Goal: Information Seeking & Learning: Learn about a topic

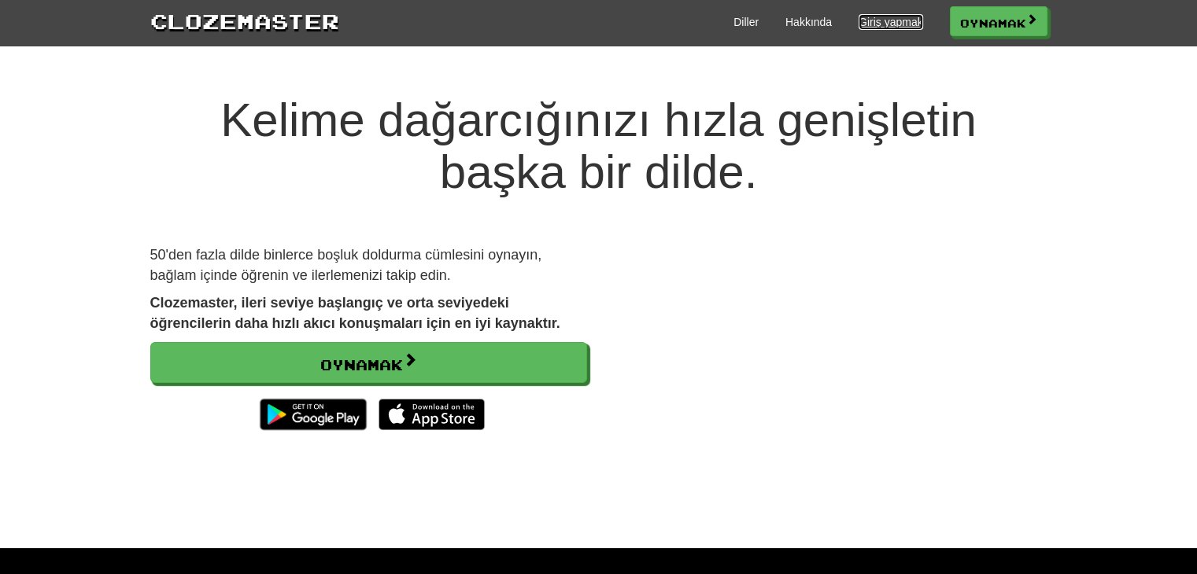
click at [921, 18] on font "Giriş yapmak" at bounding box center [890, 22] width 65 height 13
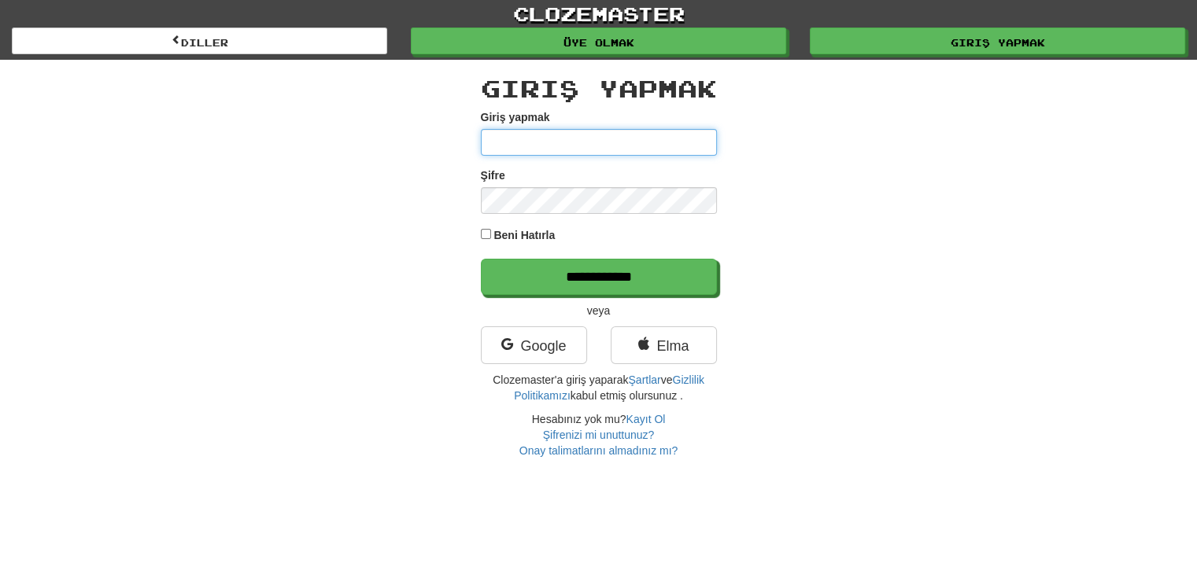
type input "**********"
drag, startPoint x: 0, startPoint y: 0, endPoint x: 572, endPoint y: 234, distance: 618.2
click at [572, 234] on div "Beni Hatırla" at bounding box center [599, 236] width 236 height 21
click at [514, 237] on font "Beni Hatırla" at bounding box center [523, 235] width 61 height 13
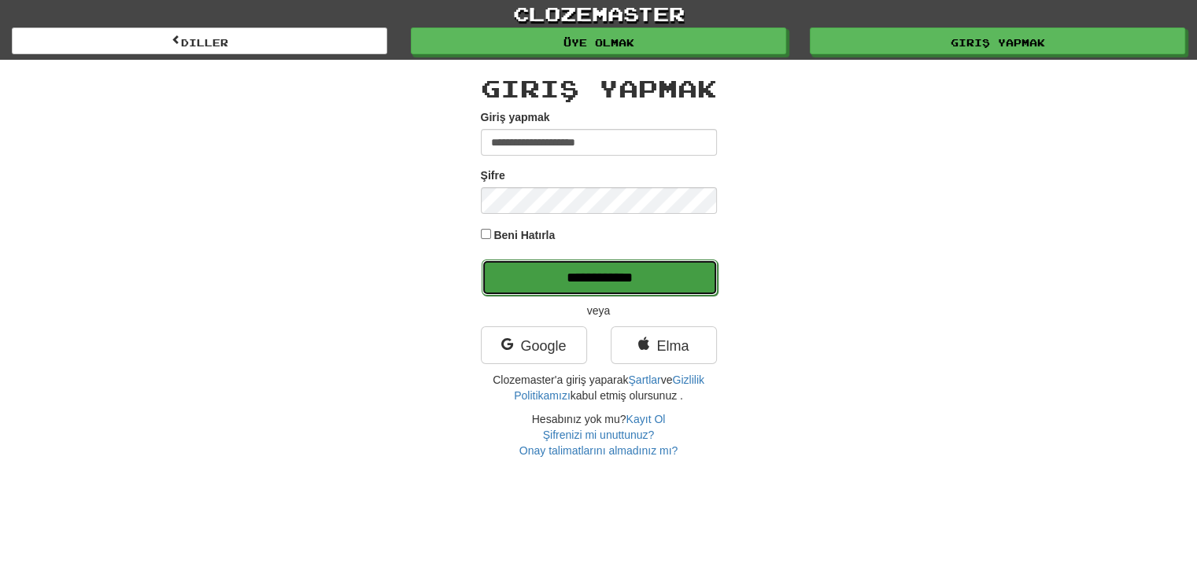
click at [552, 262] on input "**********" at bounding box center [600, 278] width 236 height 36
type input "******"
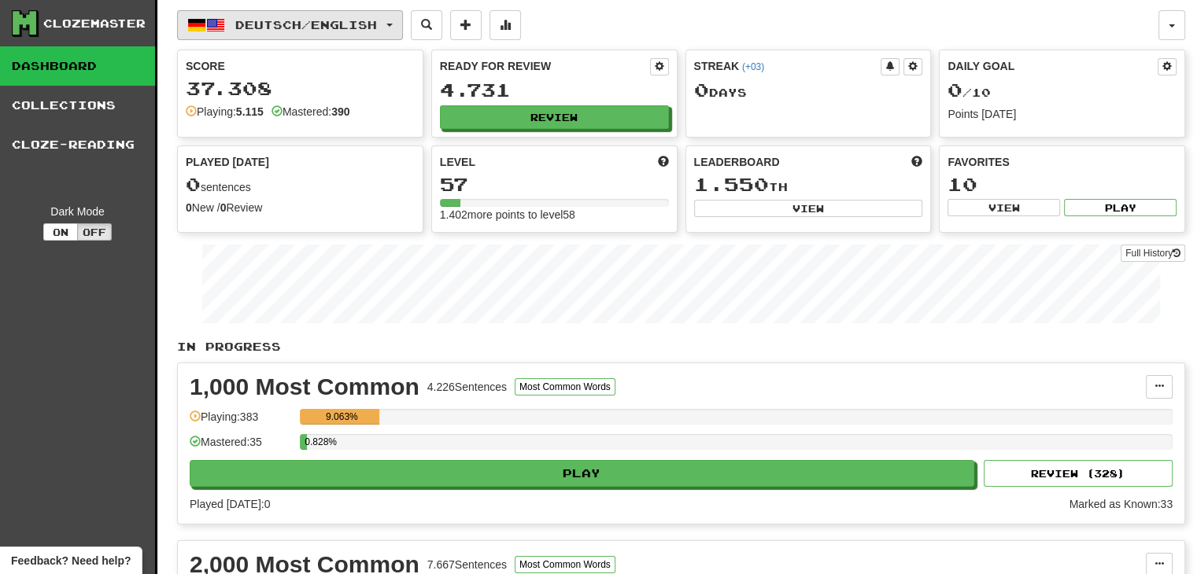
click at [339, 20] on span "Deutsch / English" at bounding box center [306, 24] width 142 height 13
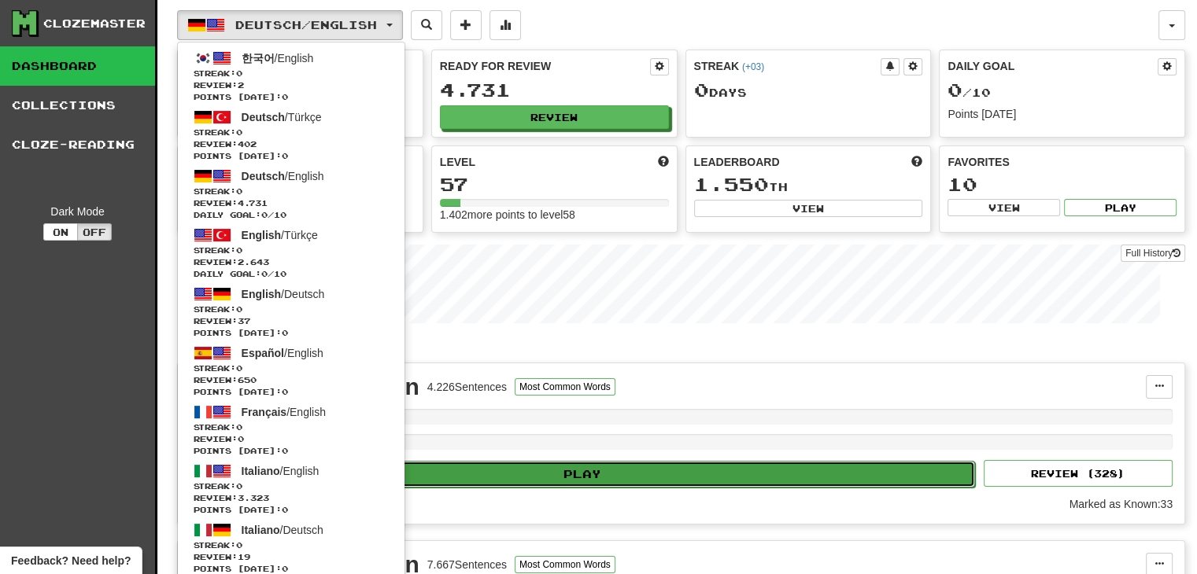
click at [736, 461] on button "Play" at bounding box center [582, 474] width 784 height 27
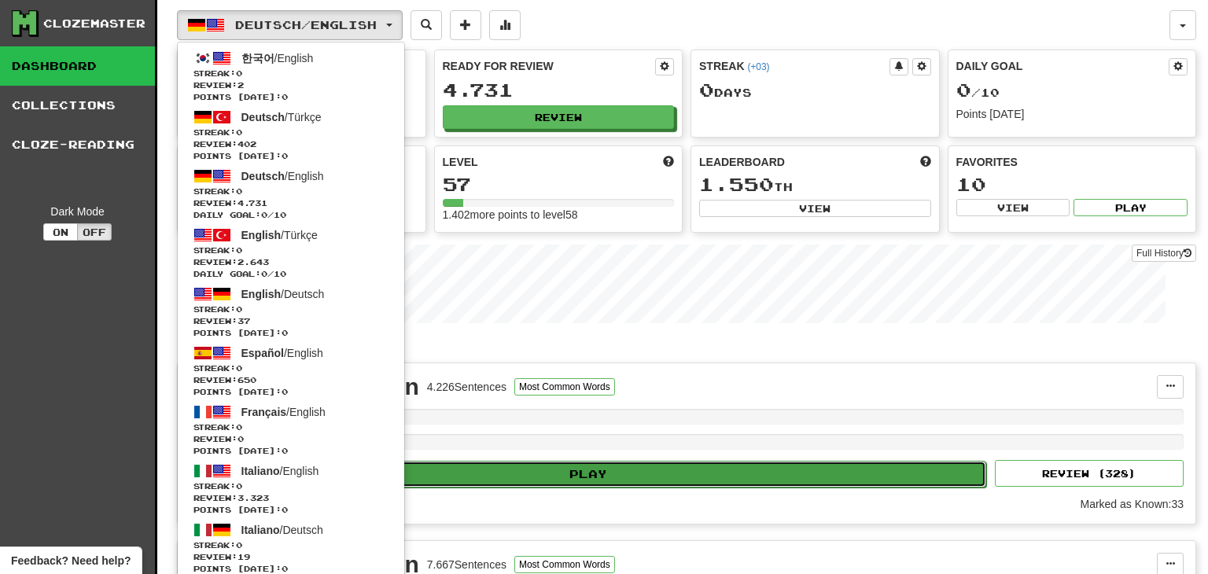
select select "**"
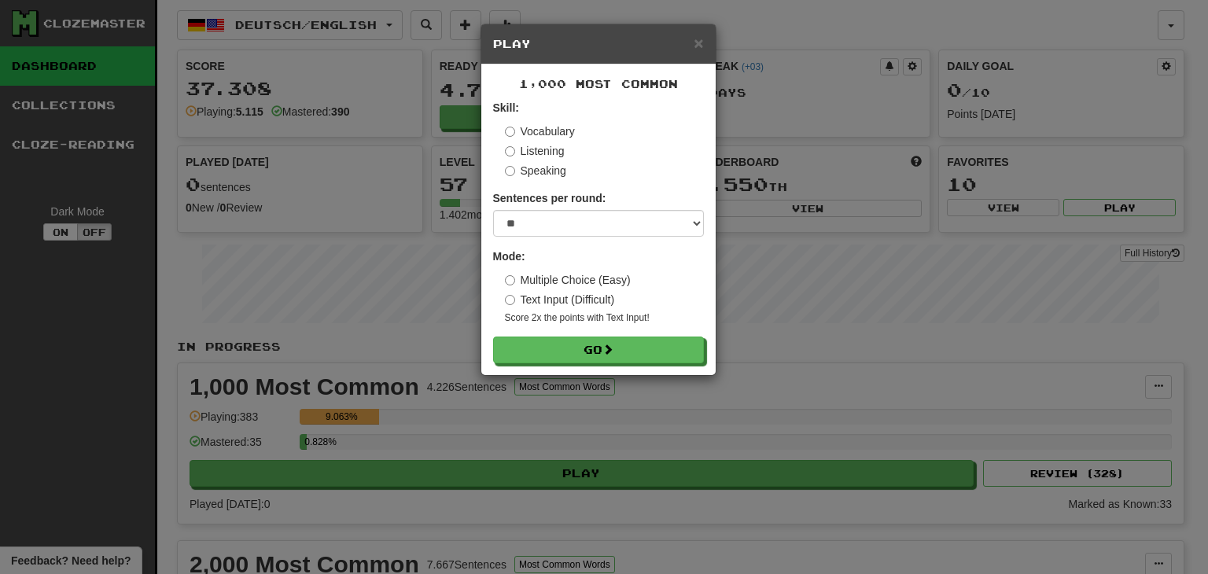
click at [547, 208] on div "Sentences per round: * ** ** ** ** ** *** ********" at bounding box center [598, 213] width 211 height 46
click at [702, 237] on form "Skill: Vocabulary Listening Speaking Sentences per round: * ** ** ** ** ** *** …" at bounding box center [598, 232] width 211 height 264
click at [696, 54] on div "× Play" at bounding box center [599, 44] width 234 height 40
click at [696, 45] on span "×" at bounding box center [698, 43] width 9 height 18
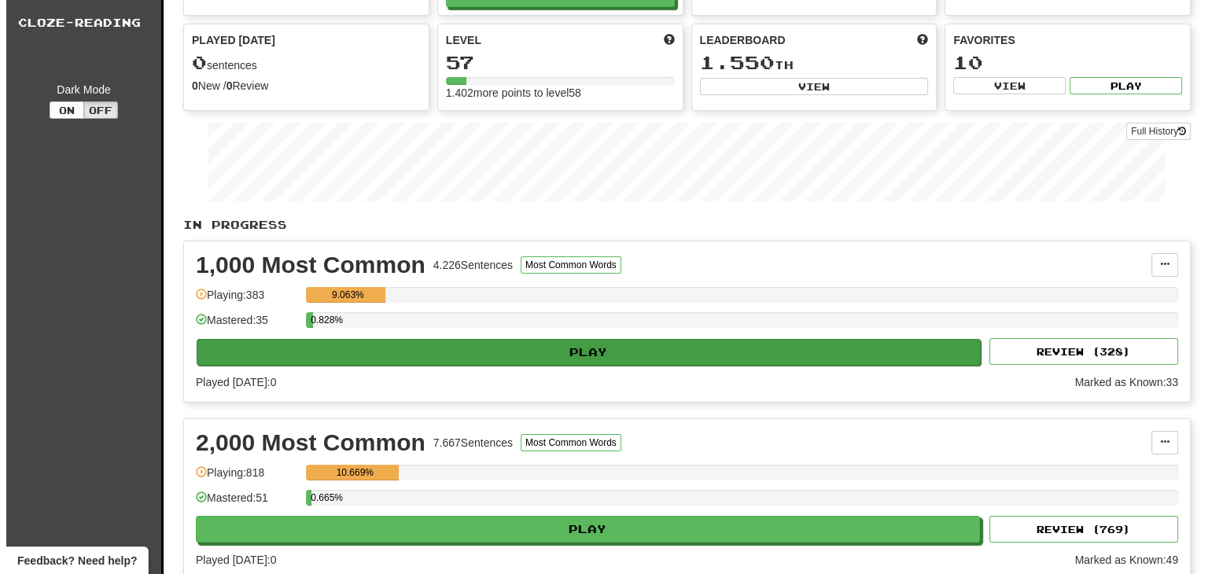
scroll to position [157, 0]
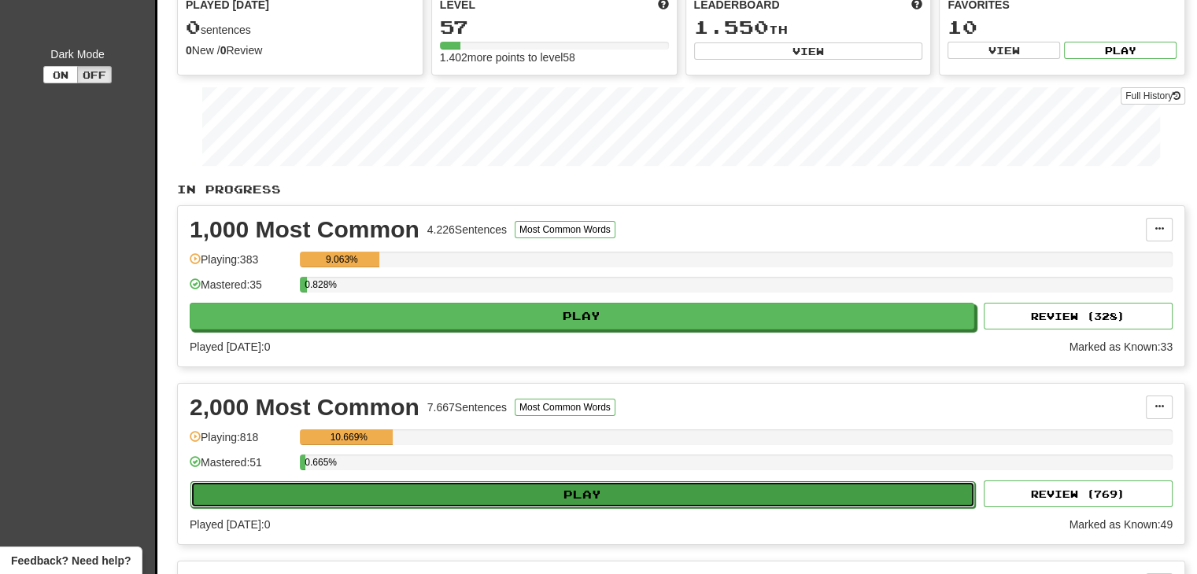
click at [645, 482] on button "Play" at bounding box center [582, 495] width 784 height 27
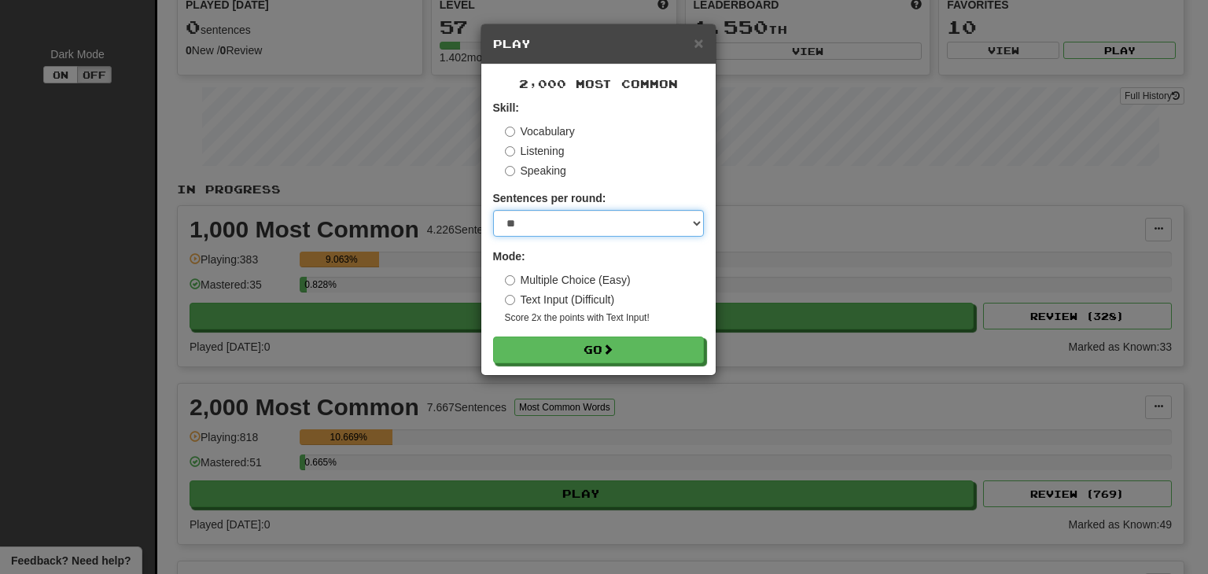
click at [622, 220] on select "* ** ** ** ** ** *** ********" at bounding box center [598, 223] width 211 height 27
select select "********"
click at [493, 210] on select "* ** ** ** ** ** *** ********" at bounding box center [598, 223] width 211 height 27
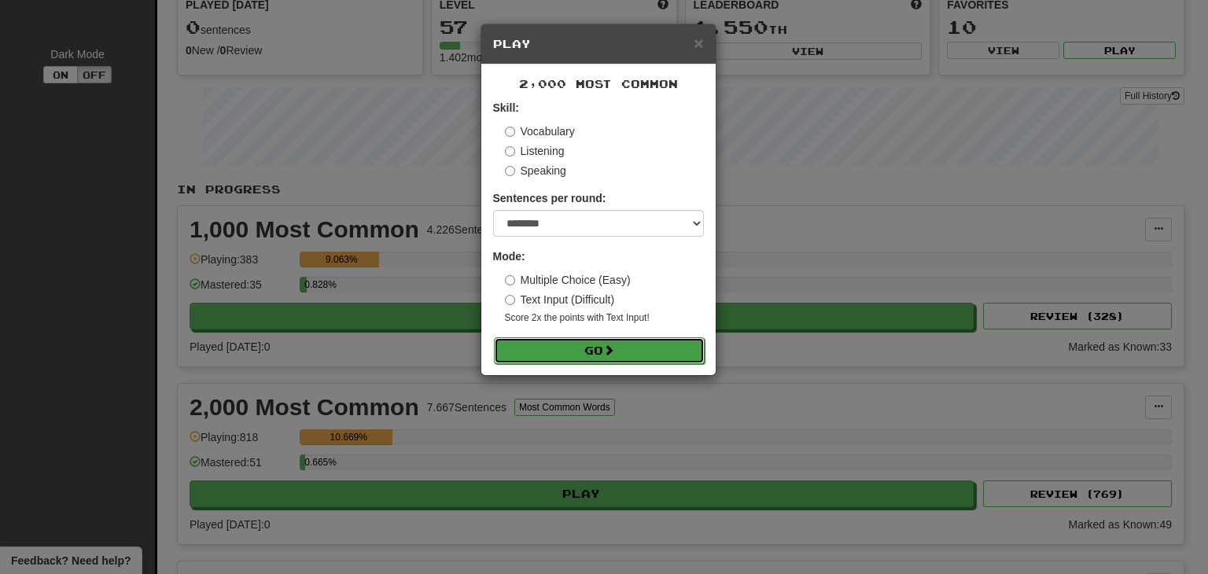
click at [609, 353] on span at bounding box center [608, 350] width 11 height 11
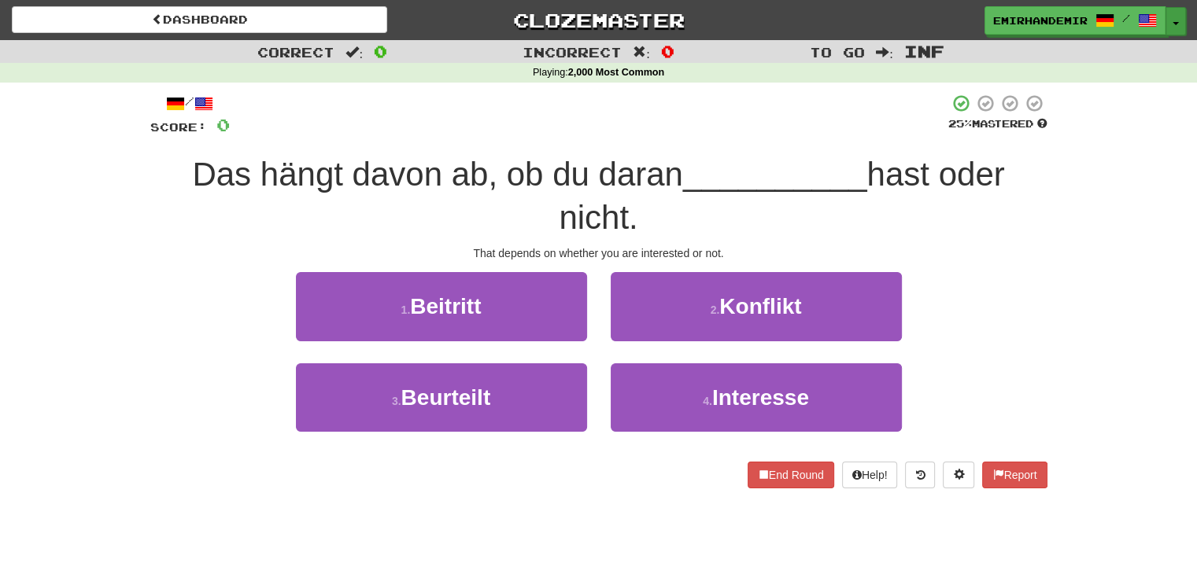
click at [1171, 19] on button "Toggle Dropdown" at bounding box center [1175, 21] width 20 height 28
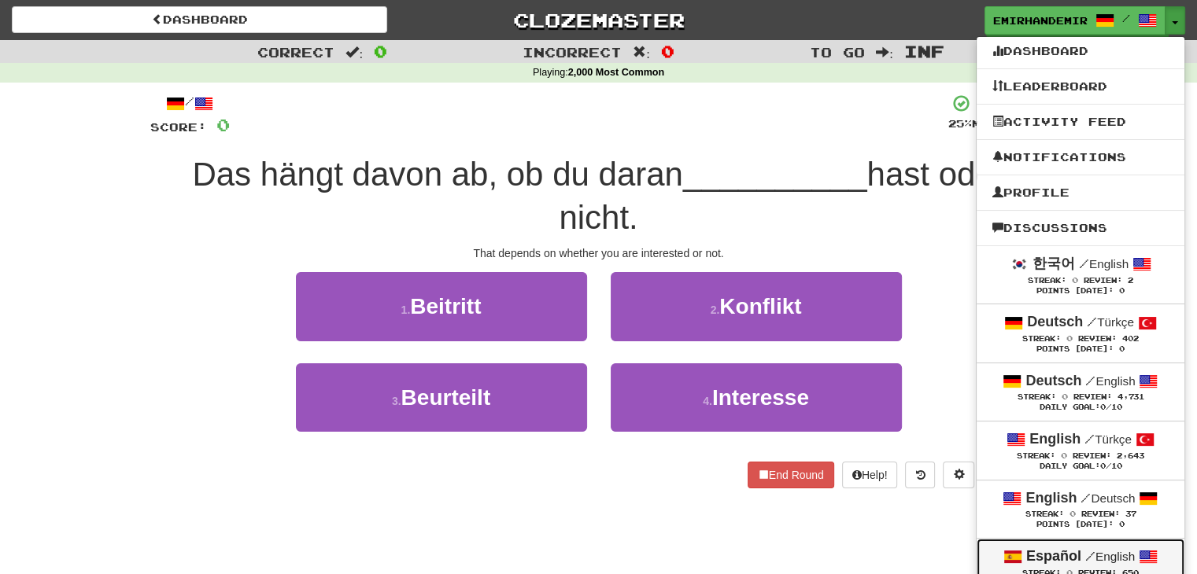
click at [1079, 547] on div "Español / English" at bounding box center [1080, 557] width 176 height 20
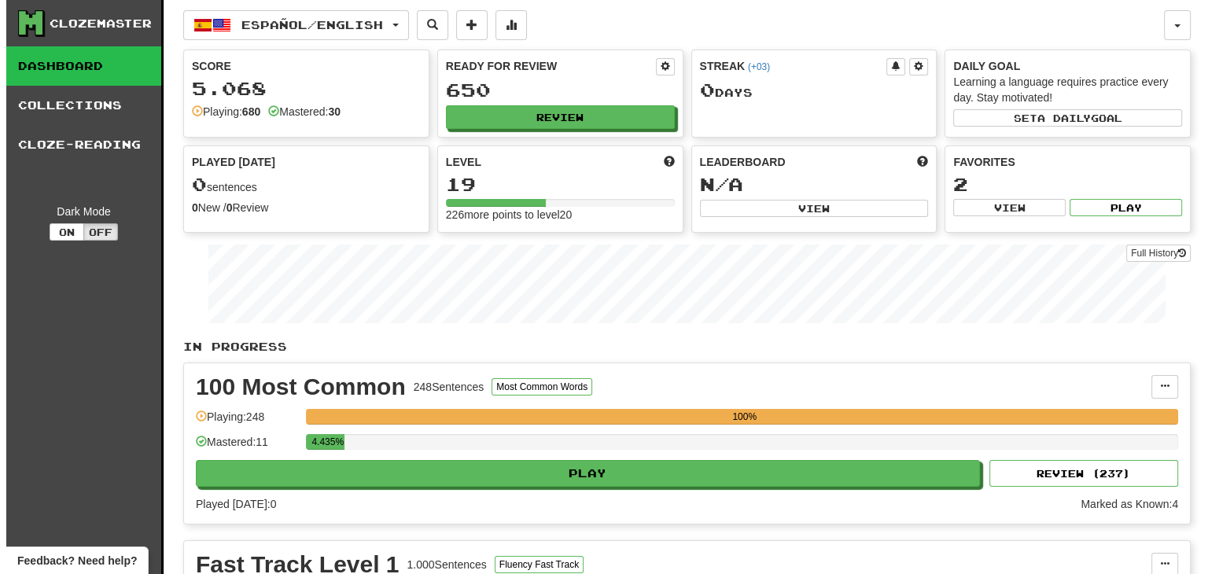
scroll to position [315, 0]
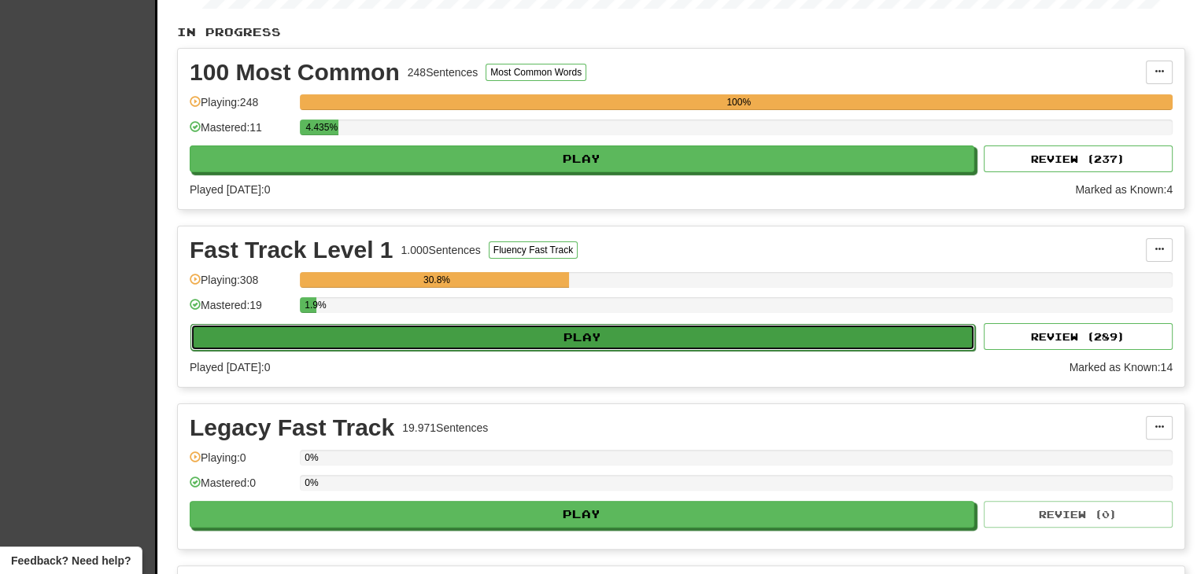
click at [548, 329] on button "Play" at bounding box center [582, 337] width 784 height 27
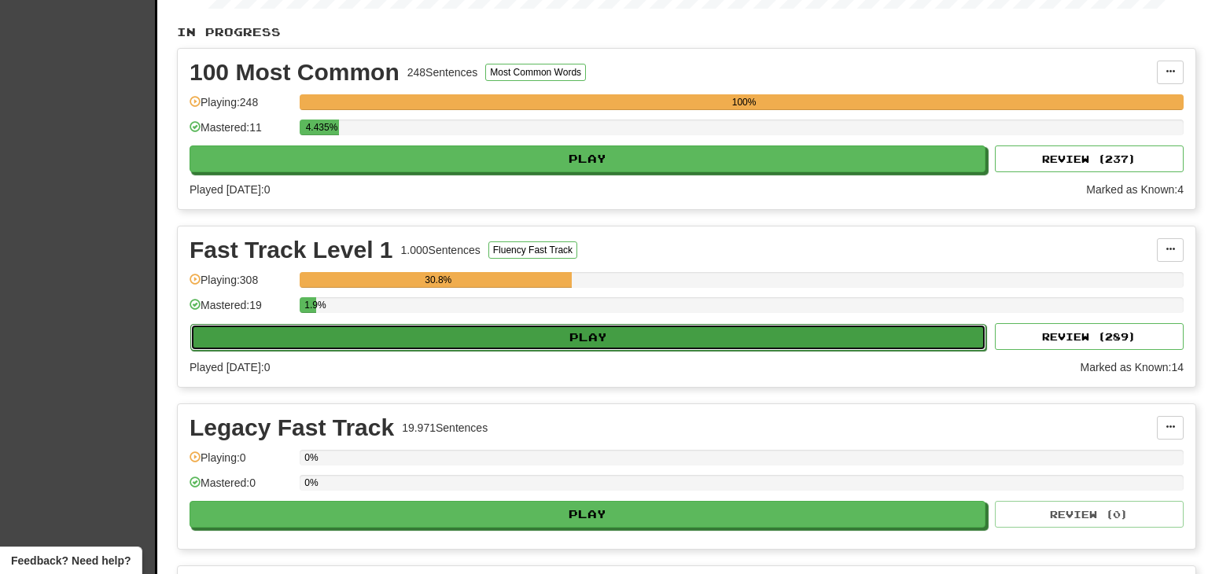
select select "********"
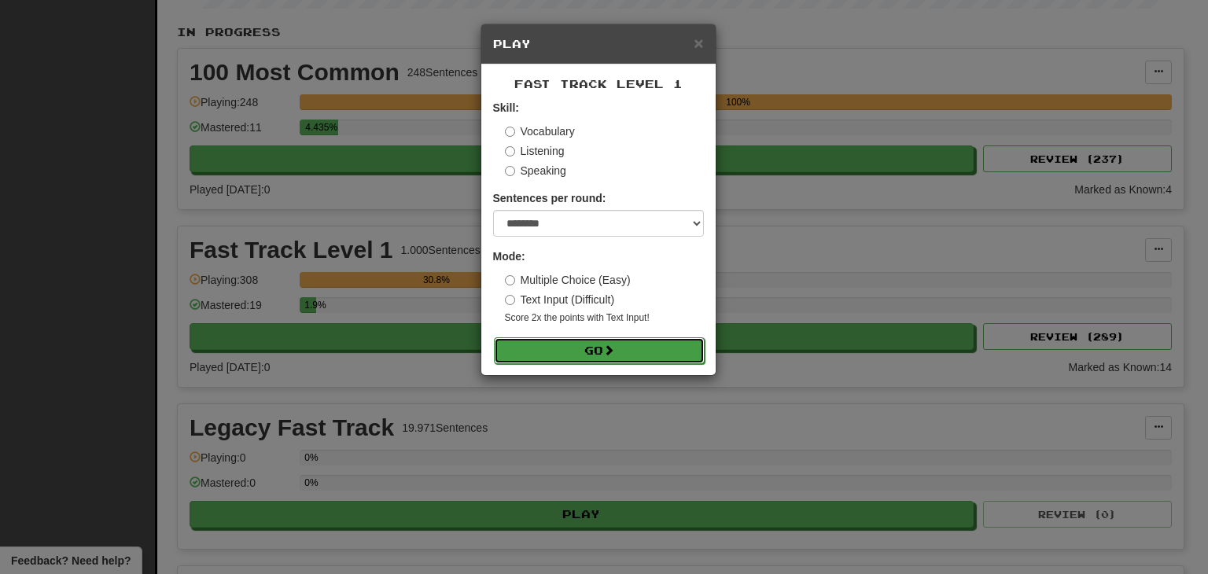
click at [607, 349] on span at bounding box center [608, 350] width 11 height 11
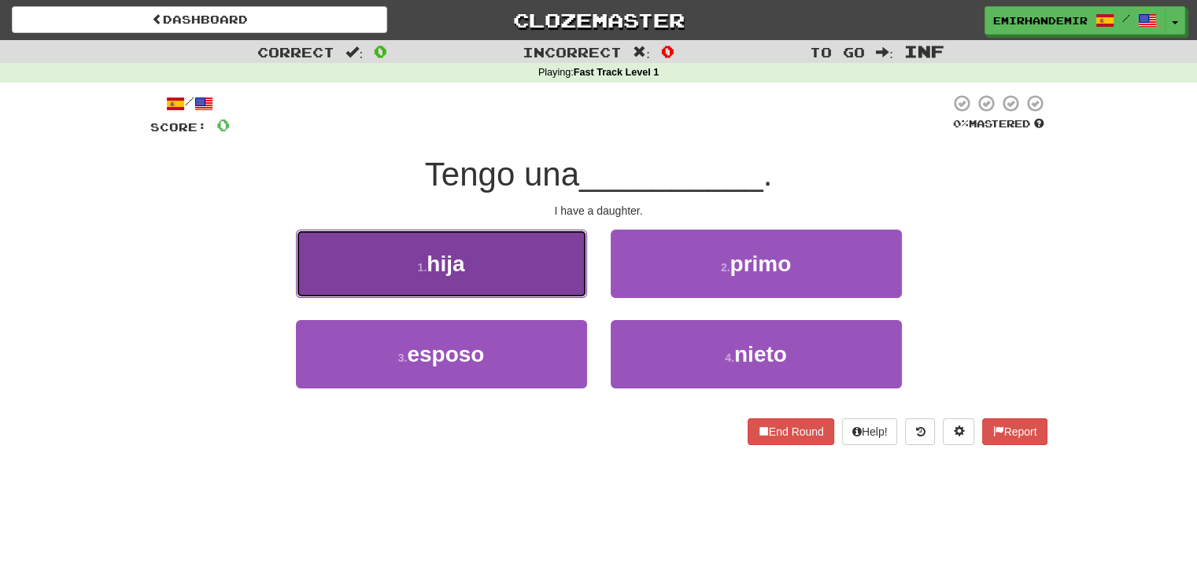
click at [526, 290] on button "1 . hija" at bounding box center [441, 264] width 291 height 68
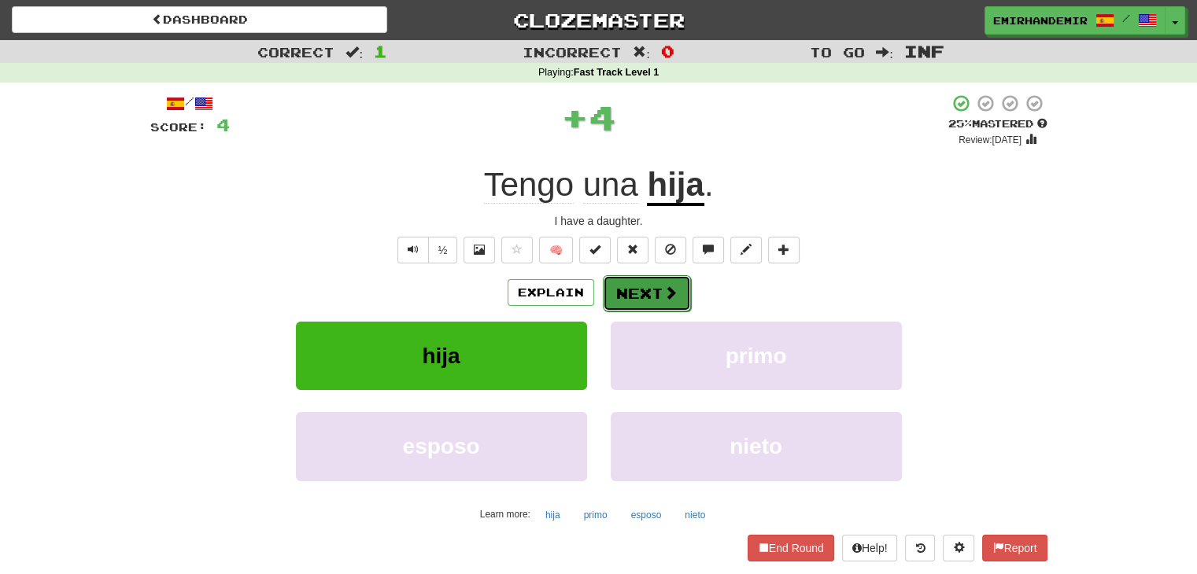
click at [652, 301] on button "Next" at bounding box center [647, 293] width 88 height 36
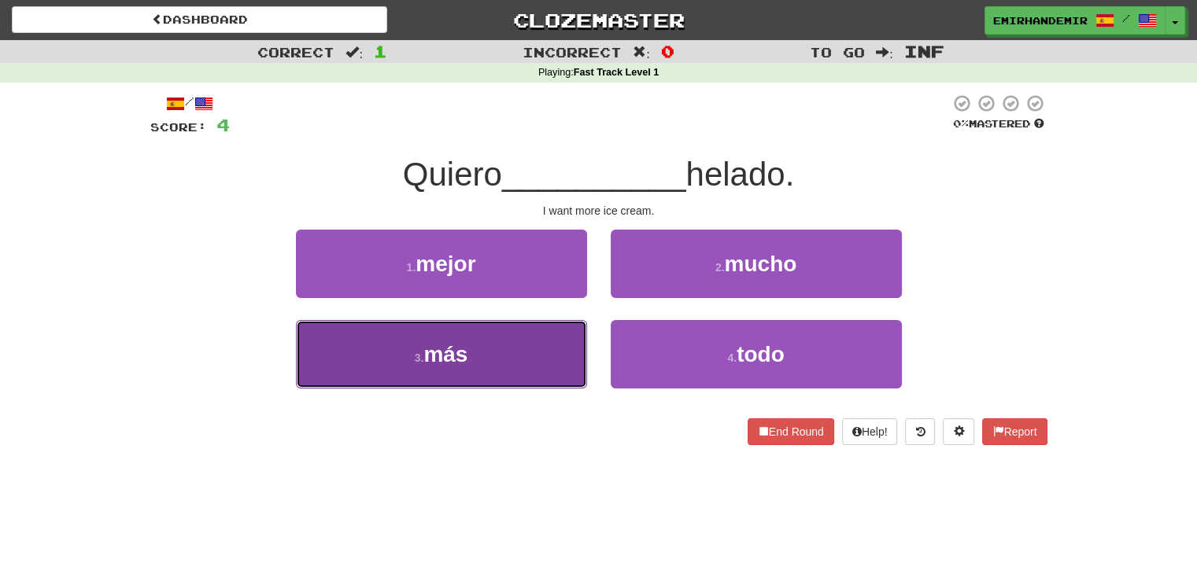
click at [508, 366] on button "3 . más" at bounding box center [441, 354] width 291 height 68
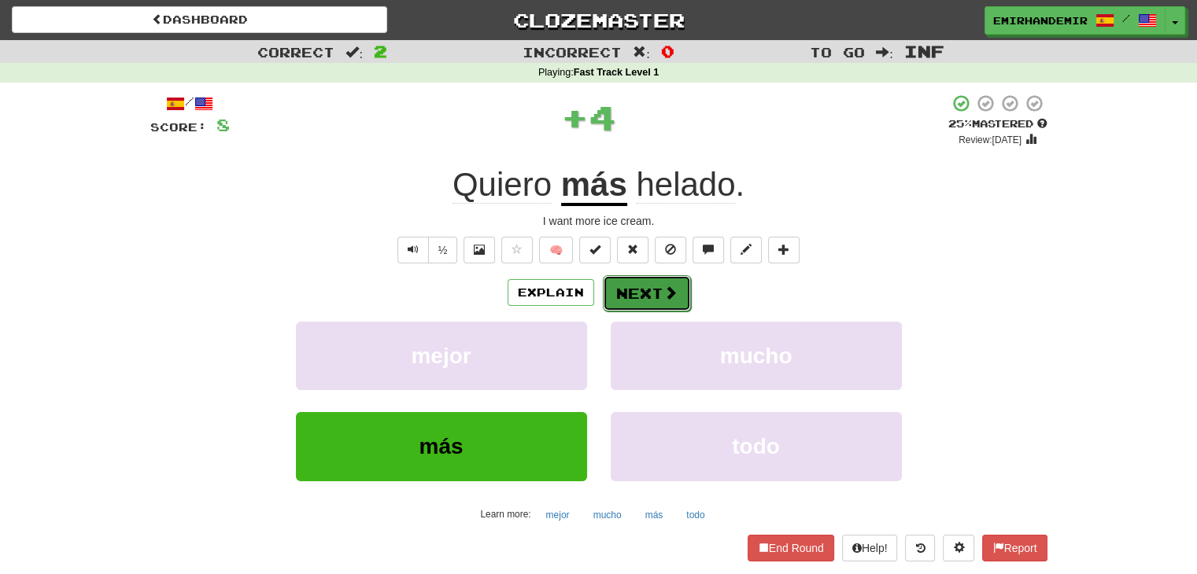
click at [648, 297] on button "Next" at bounding box center [647, 293] width 88 height 36
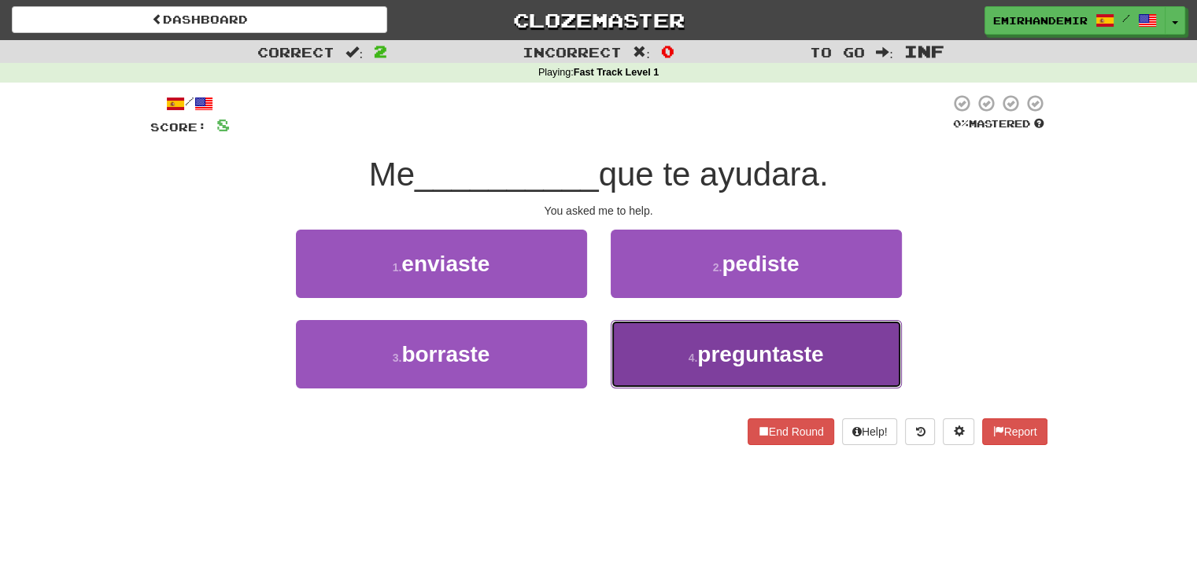
click at [717, 342] on span "preguntaste" at bounding box center [760, 354] width 126 height 24
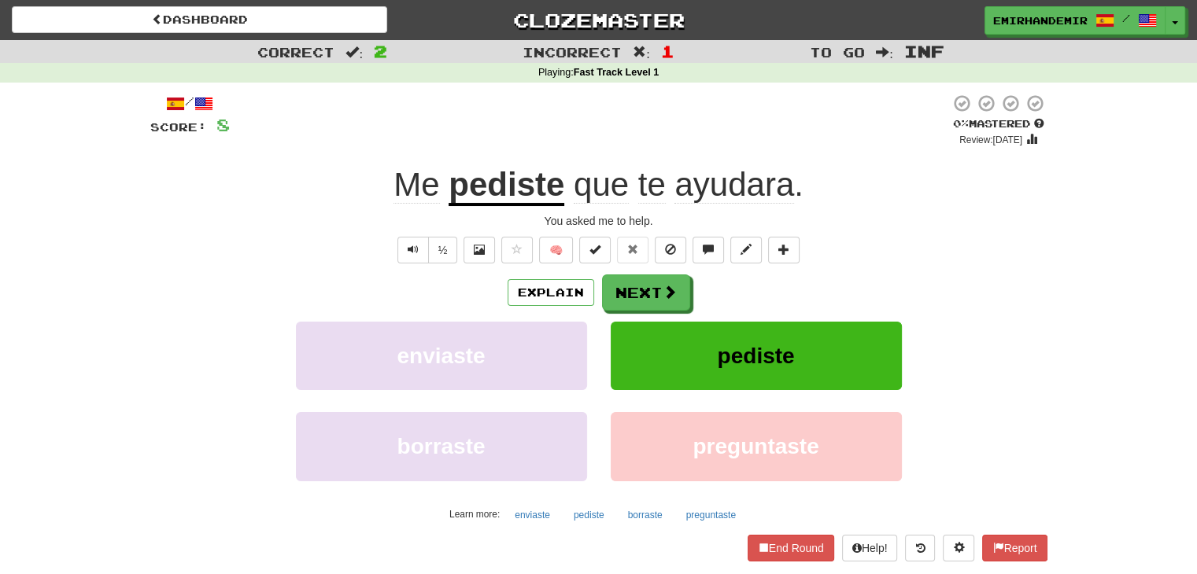
click at [544, 186] on u "pediste" at bounding box center [506, 186] width 116 height 40
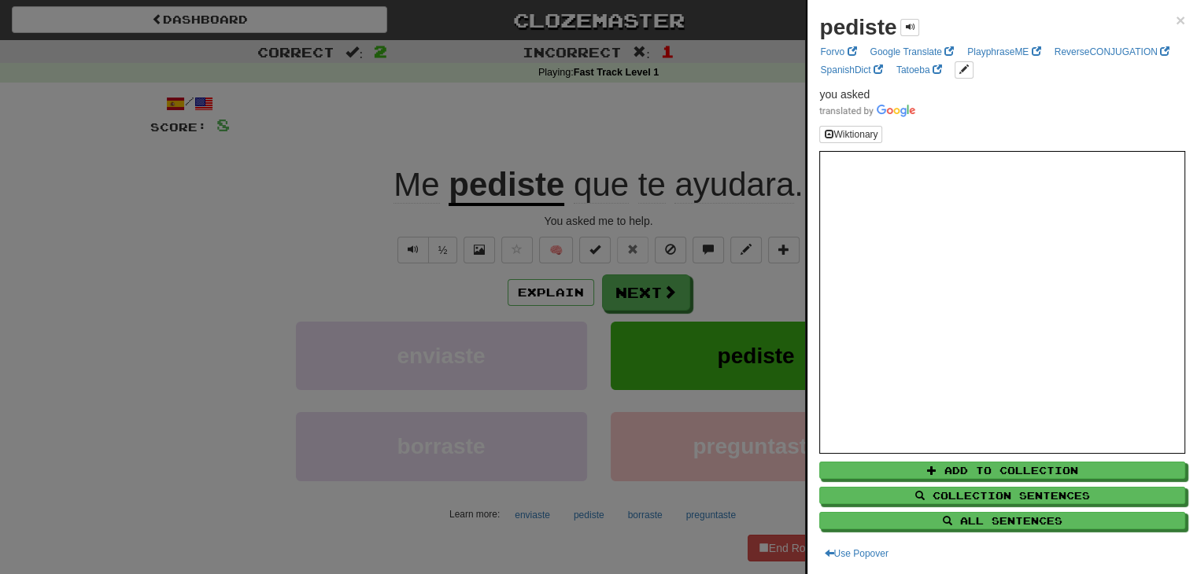
click at [667, 189] on div at bounding box center [598, 287] width 1197 height 574
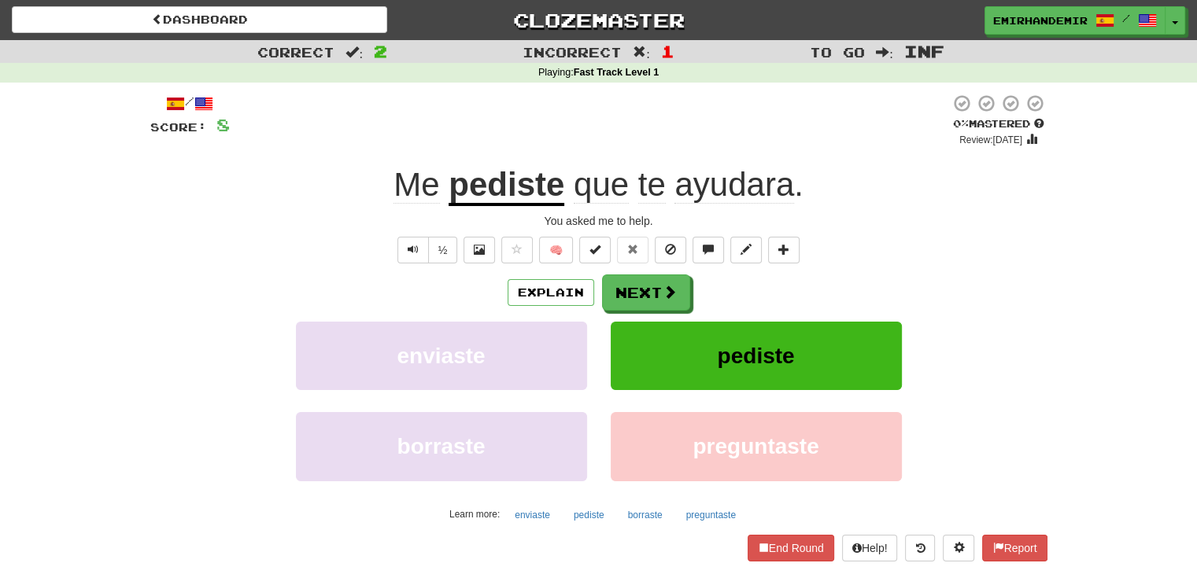
click at [596, 192] on span "que" at bounding box center [601, 185] width 55 height 38
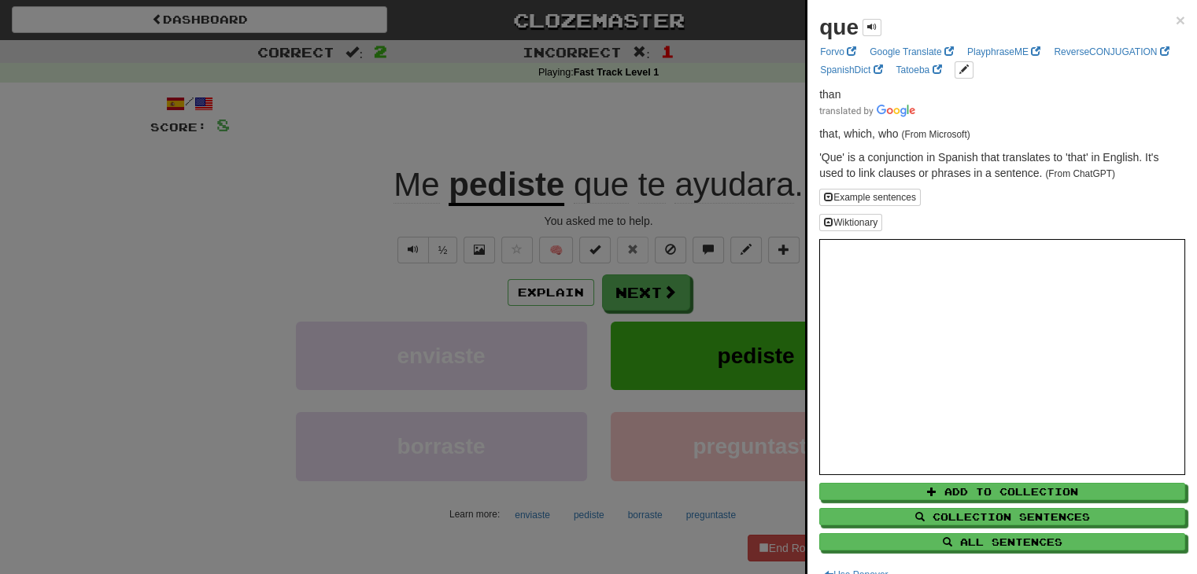
click at [601, 193] on div at bounding box center [598, 287] width 1197 height 574
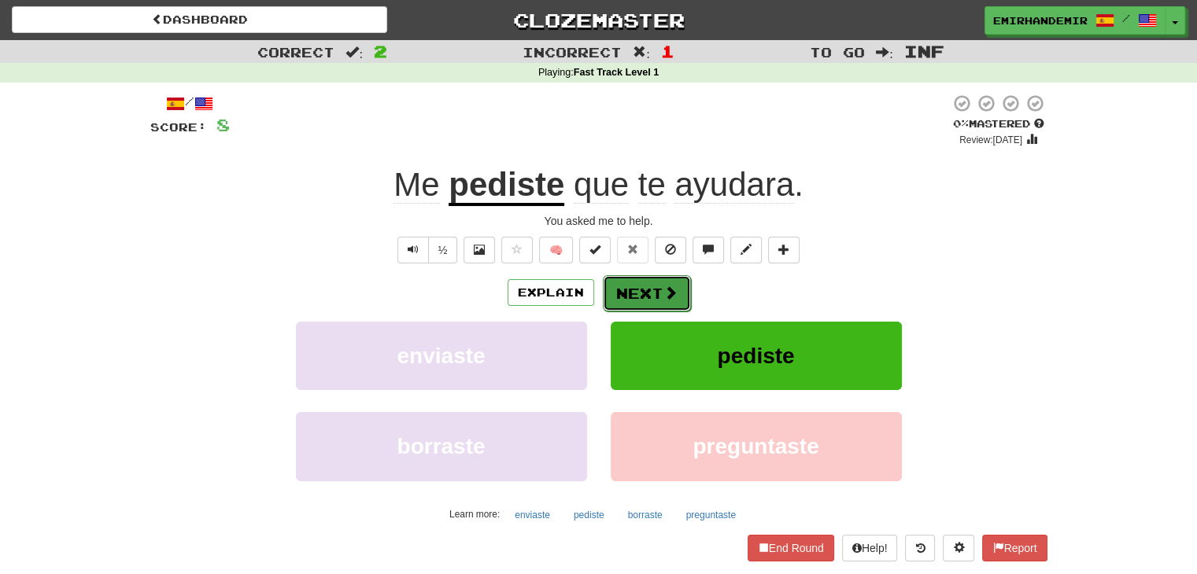
click at [664, 293] on span at bounding box center [670, 293] width 14 height 14
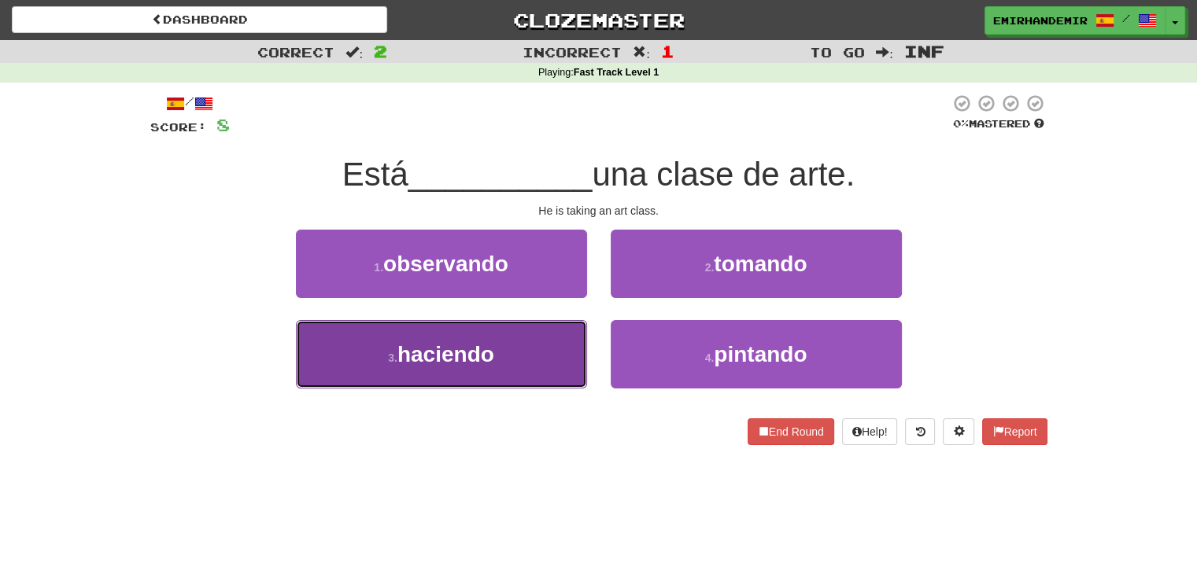
click at [533, 356] on button "3 . haciendo" at bounding box center [441, 354] width 291 height 68
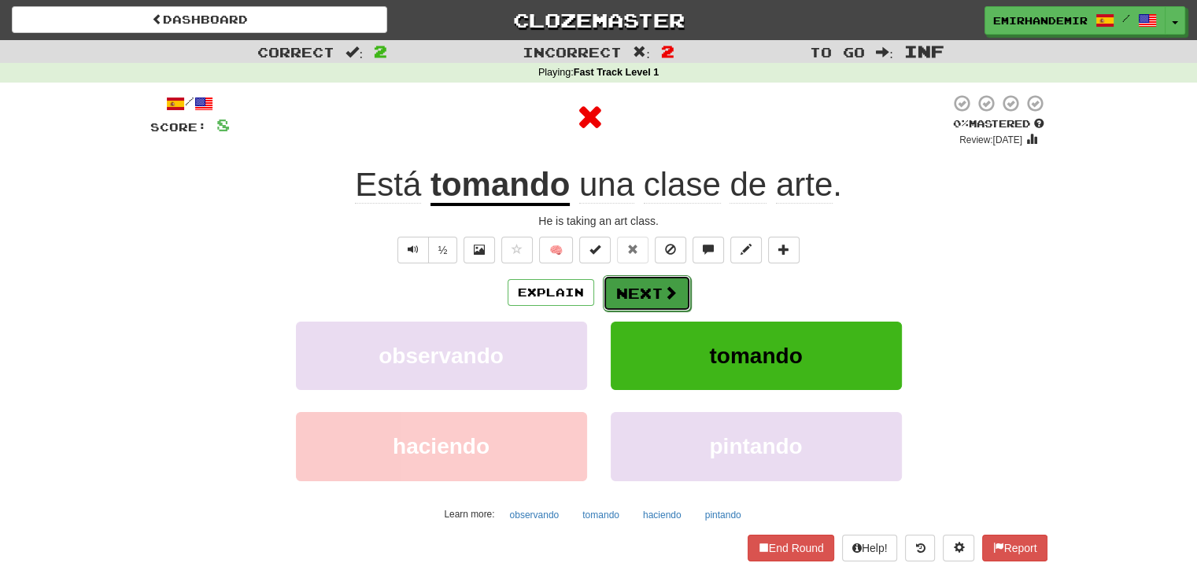
click at [669, 286] on span at bounding box center [670, 293] width 14 height 14
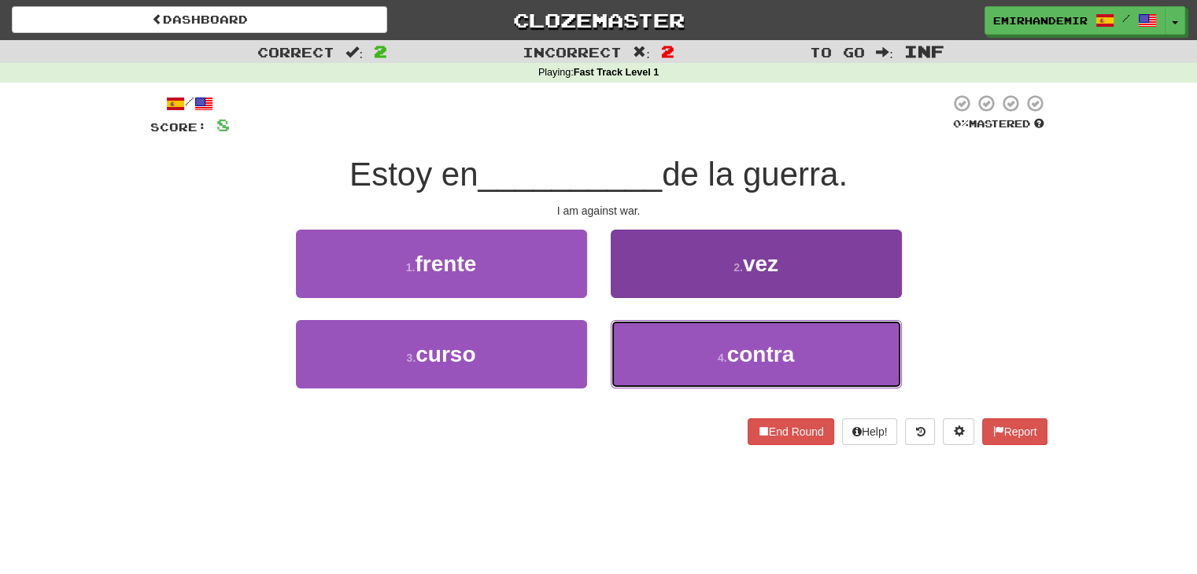
click at [645, 355] on button "4 . contra" at bounding box center [756, 354] width 291 height 68
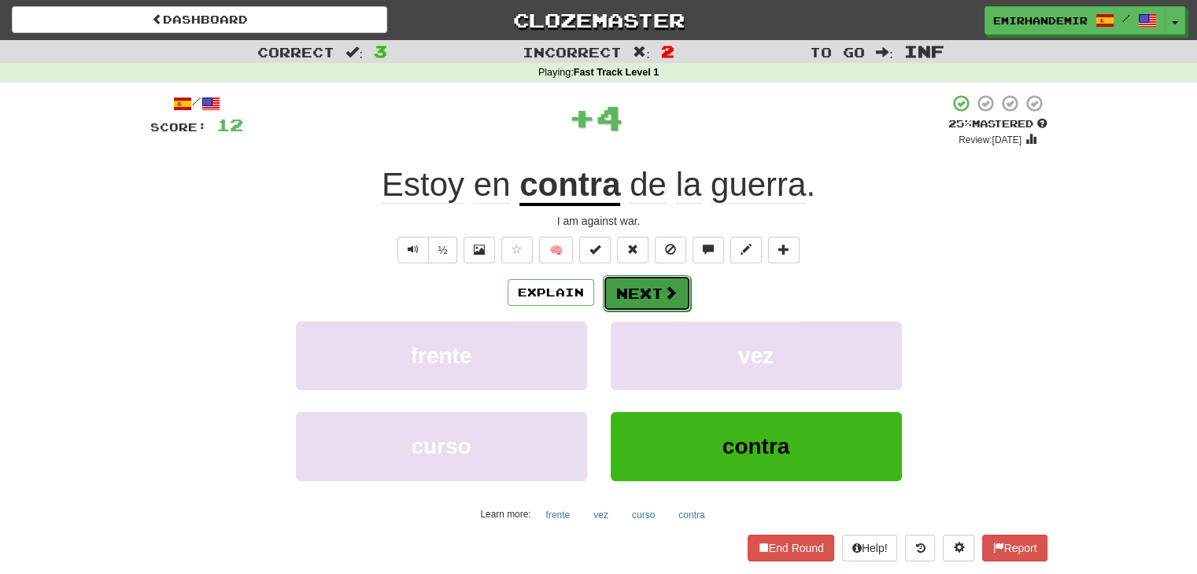
click at [649, 293] on button "Next" at bounding box center [647, 293] width 88 height 36
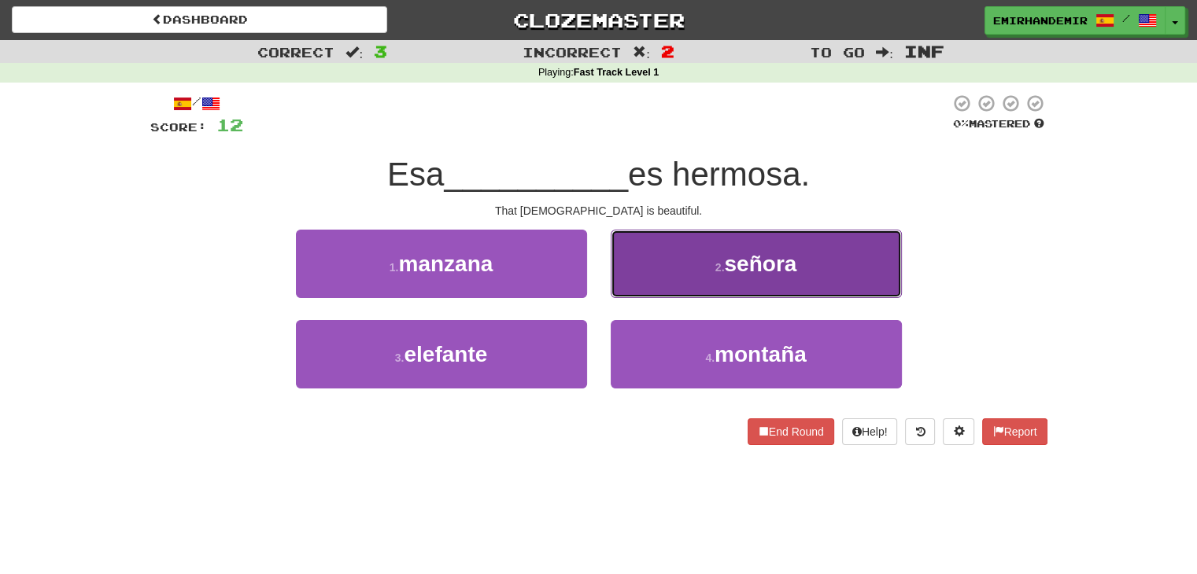
click at [705, 277] on button "2 . señora" at bounding box center [756, 264] width 291 height 68
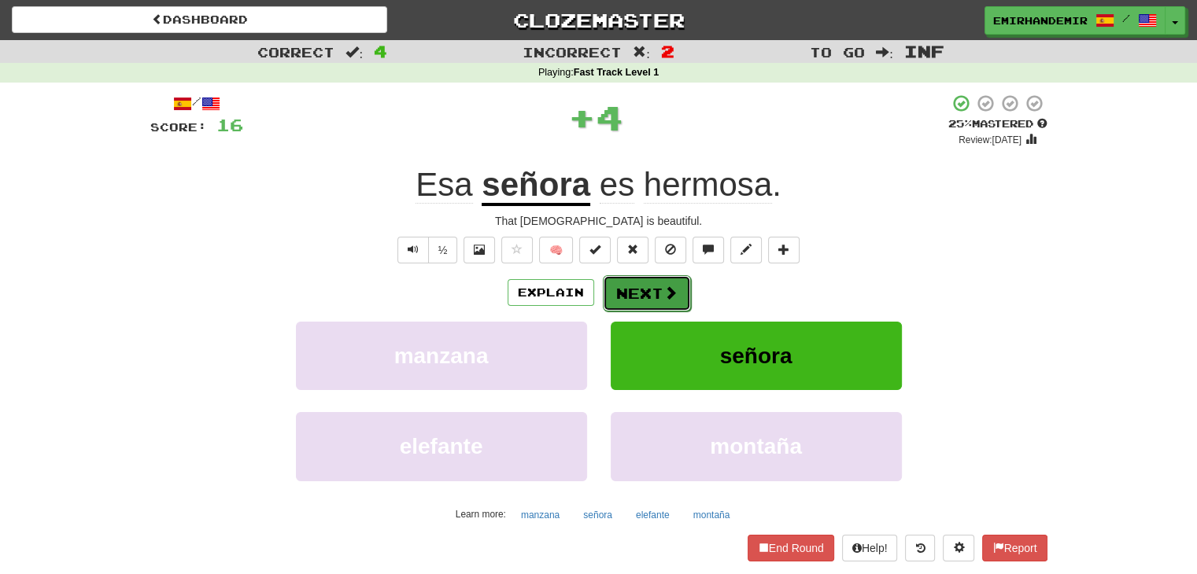
click at [665, 293] on span at bounding box center [670, 293] width 14 height 14
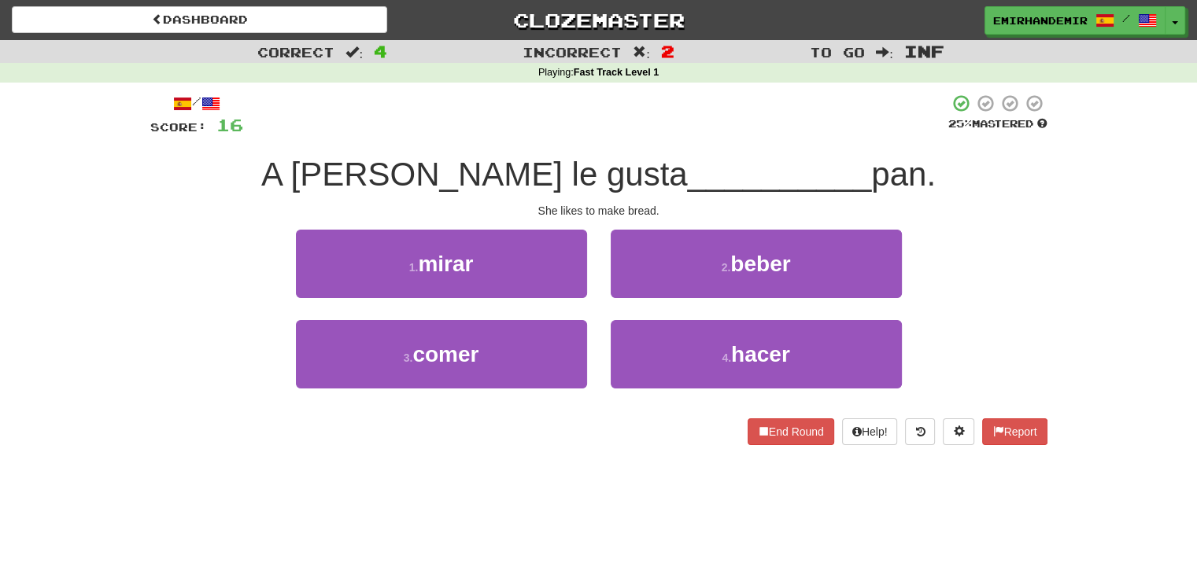
click at [471, 201] on div "/ Score: 16 25 % Mastered A ella le gusta __________ pan. She likes to make bre…" at bounding box center [598, 270] width 897 height 352
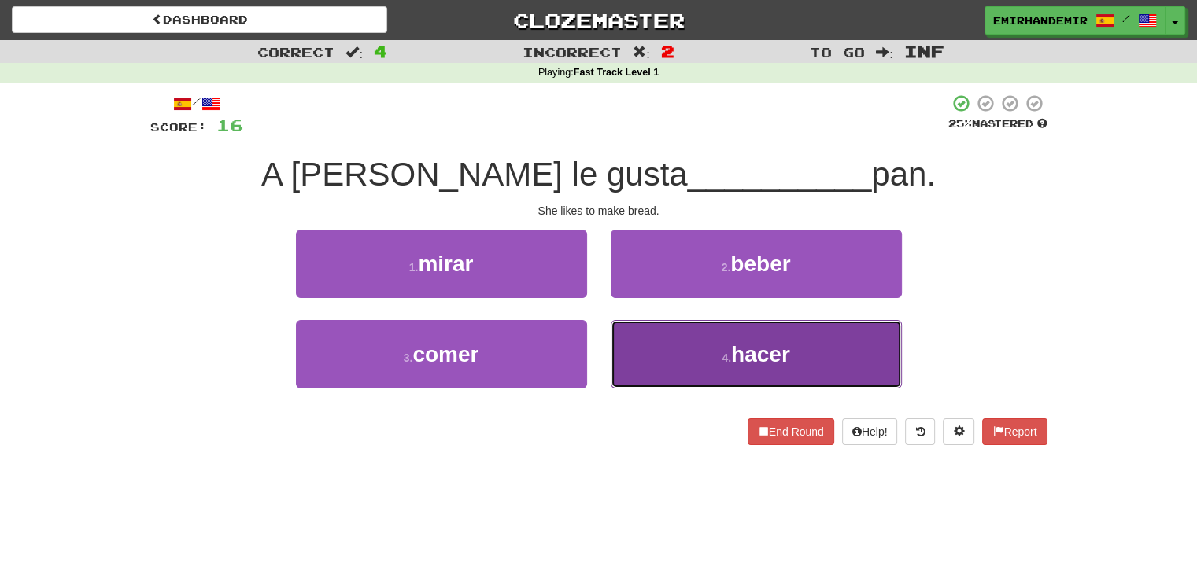
click at [758, 367] on button "4 . hacer" at bounding box center [756, 354] width 291 height 68
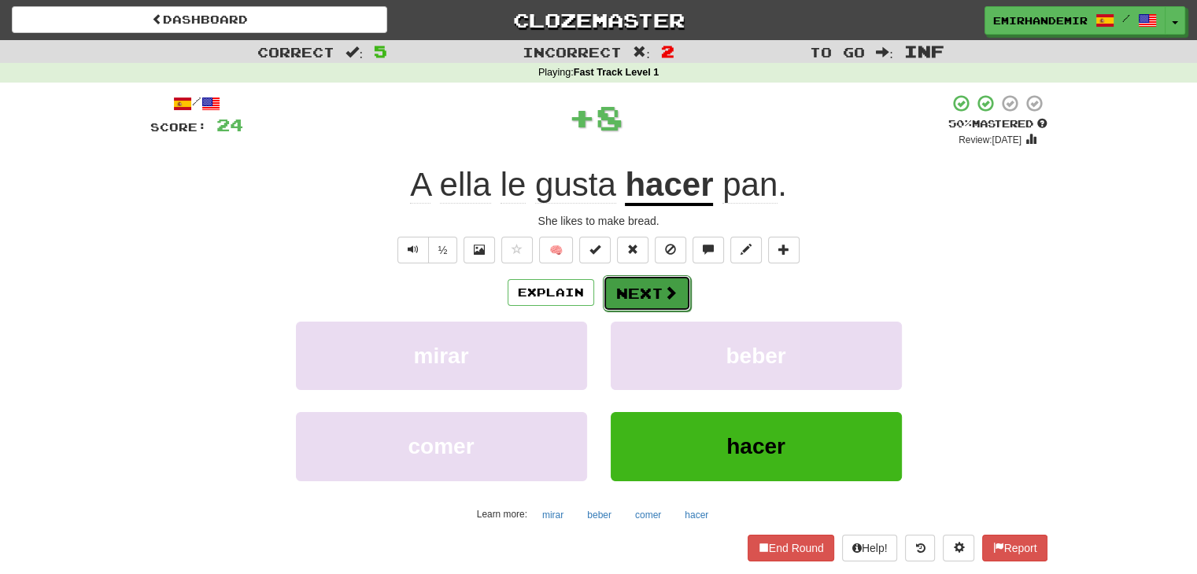
click at [637, 286] on button "Next" at bounding box center [647, 293] width 88 height 36
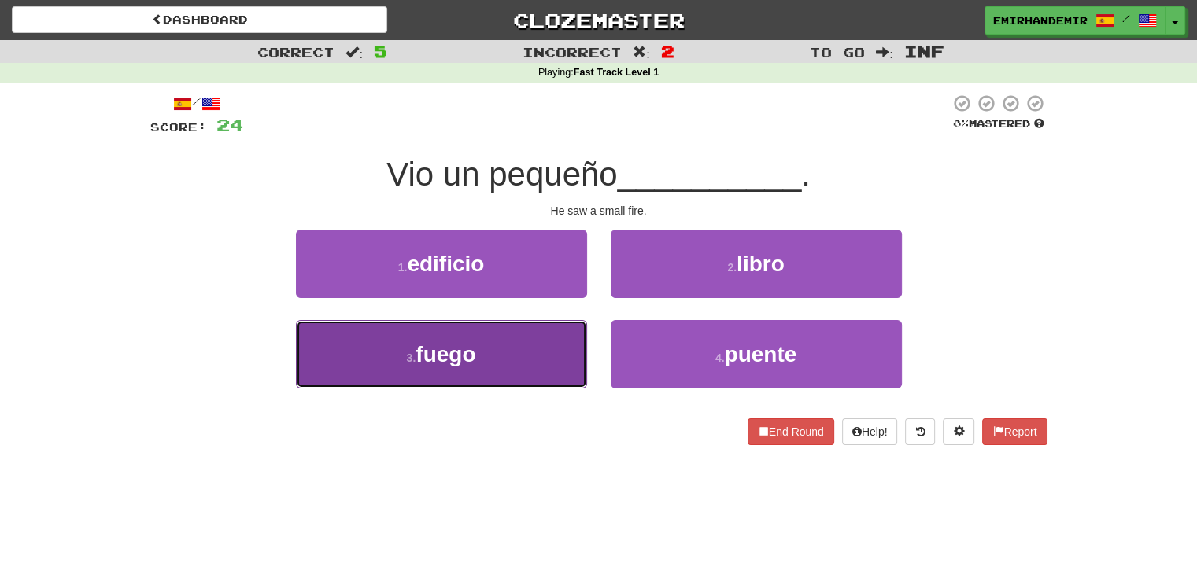
click at [470, 357] on span "fuego" at bounding box center [445, 354] width 60 height 24
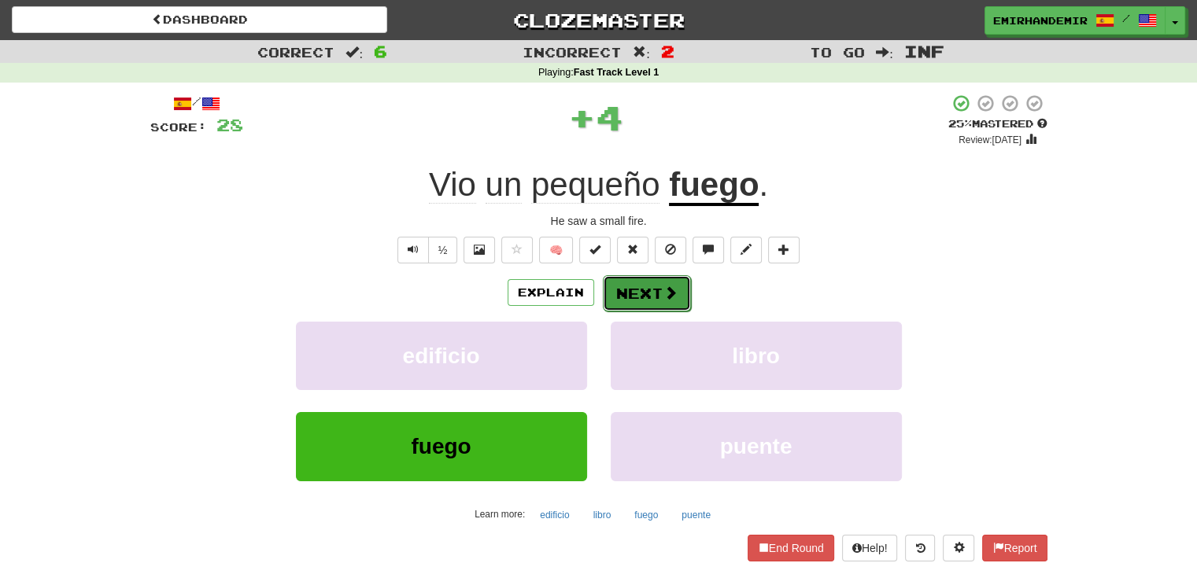
click at [625, 289] on button "Next" at bounding box center [647, 293] width 88 height 36
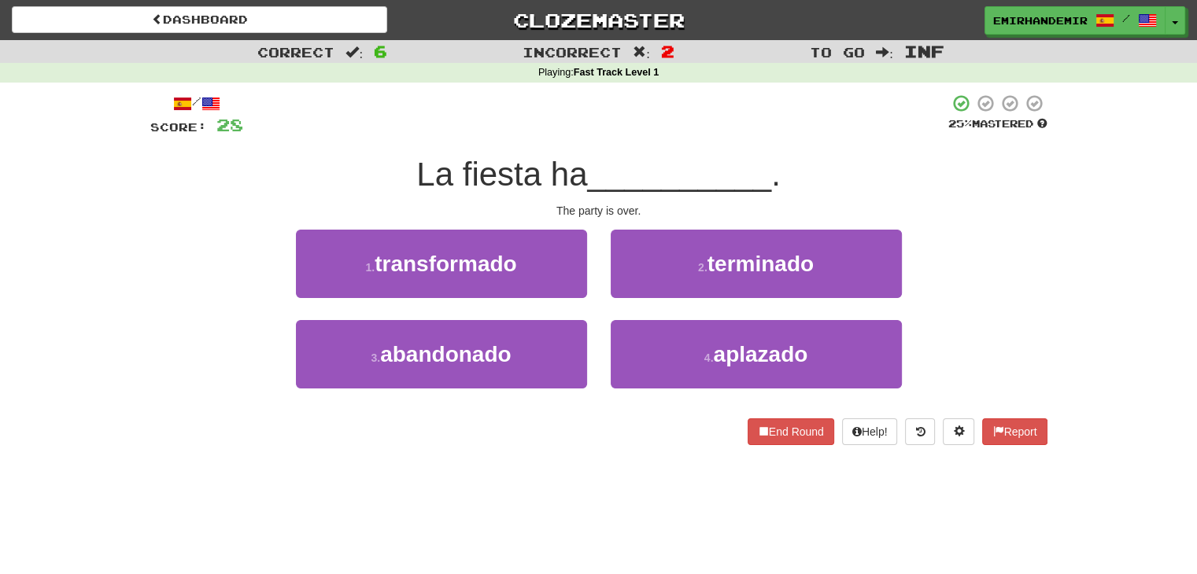
click at [602, 210] on div "The party is over." at bounding box center [598, 211] width 897 height 16
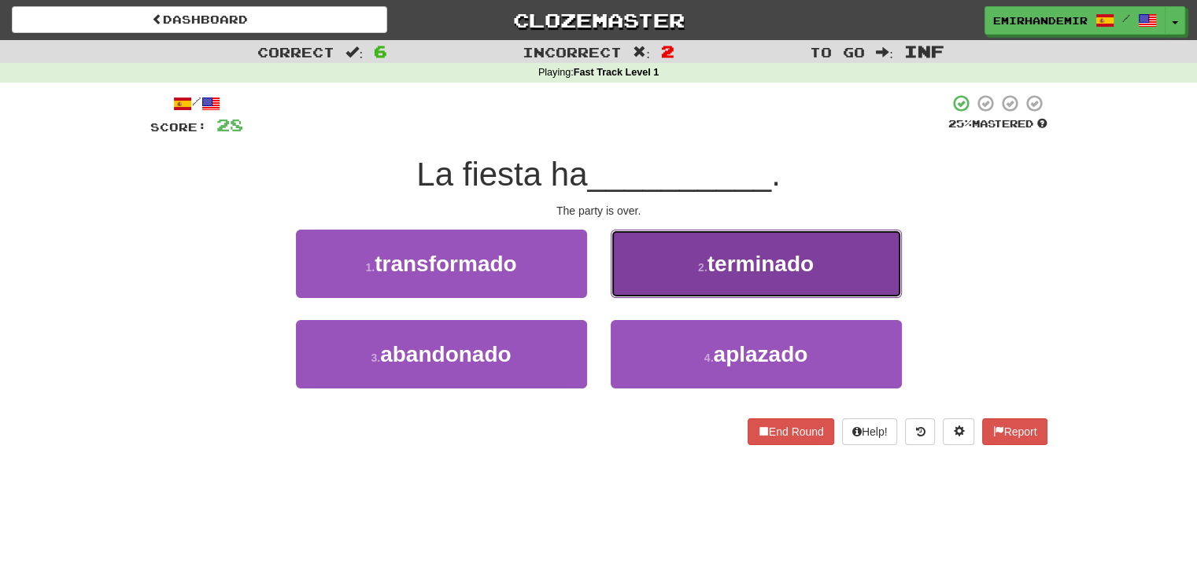
click at [684, 296] on button "2 . terminado" at bounding box center [756, 264] width 291 height 68
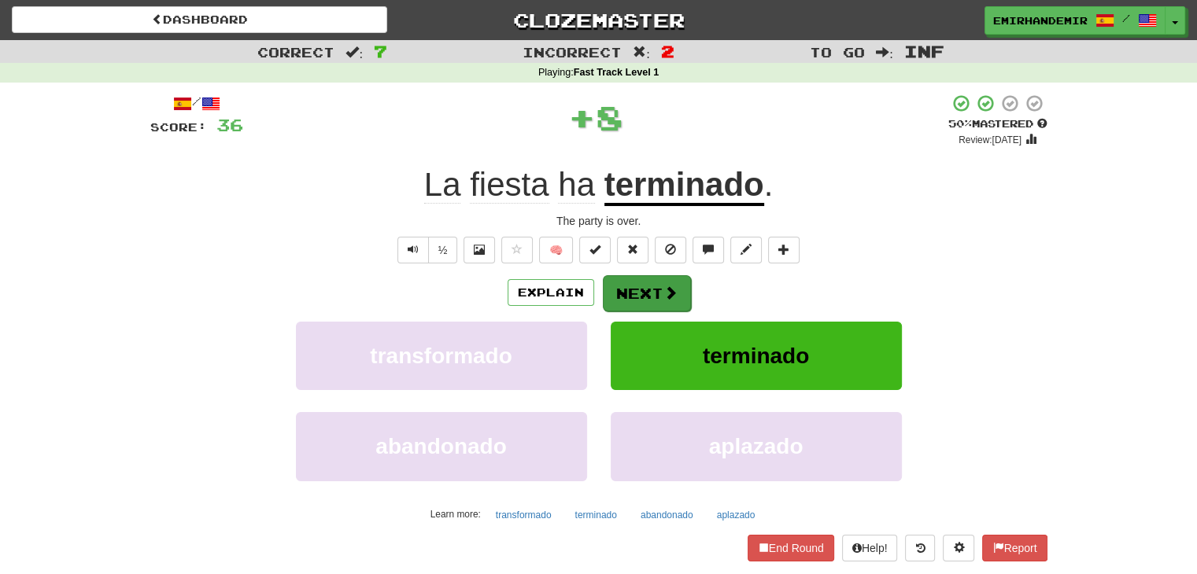
click at [683, 293] on button "Next" at bounding box center [647, 293] width 88 height 36
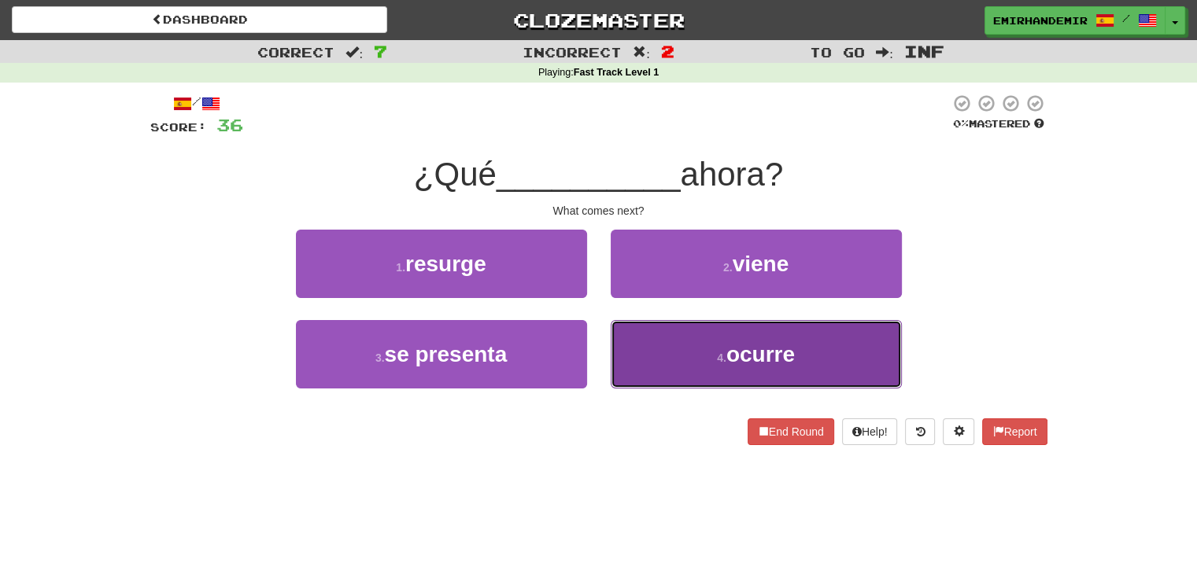
click at [668, 356] on button "4 . ocurre" at bounding box center [756, 354] width 291 height 68
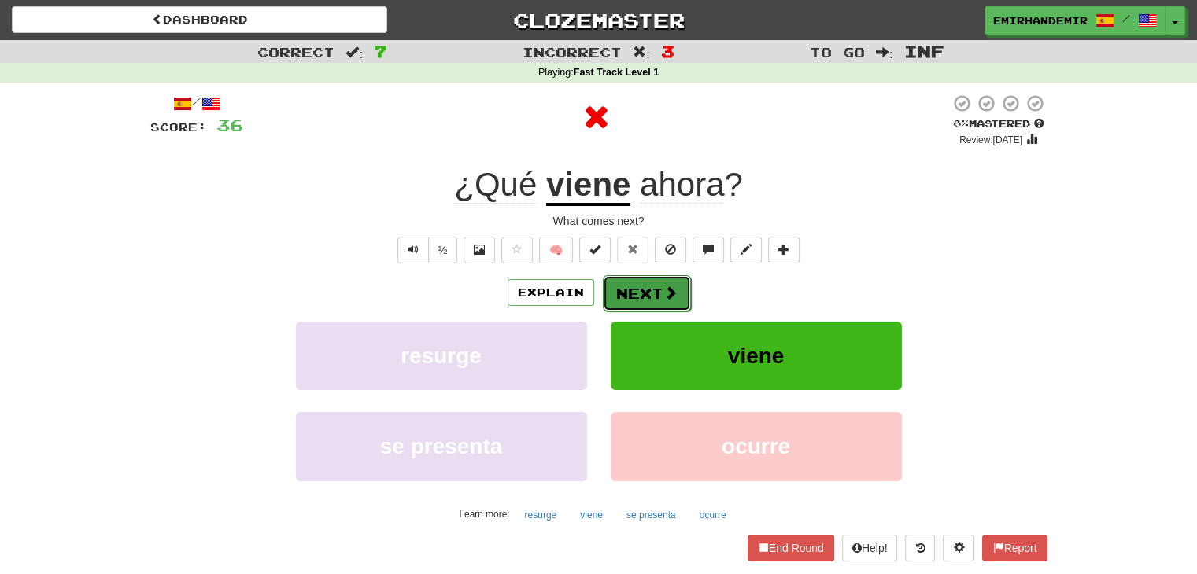
click at [648, 288] on button "Next" at bounding box center [647, 293] width 88 height 36
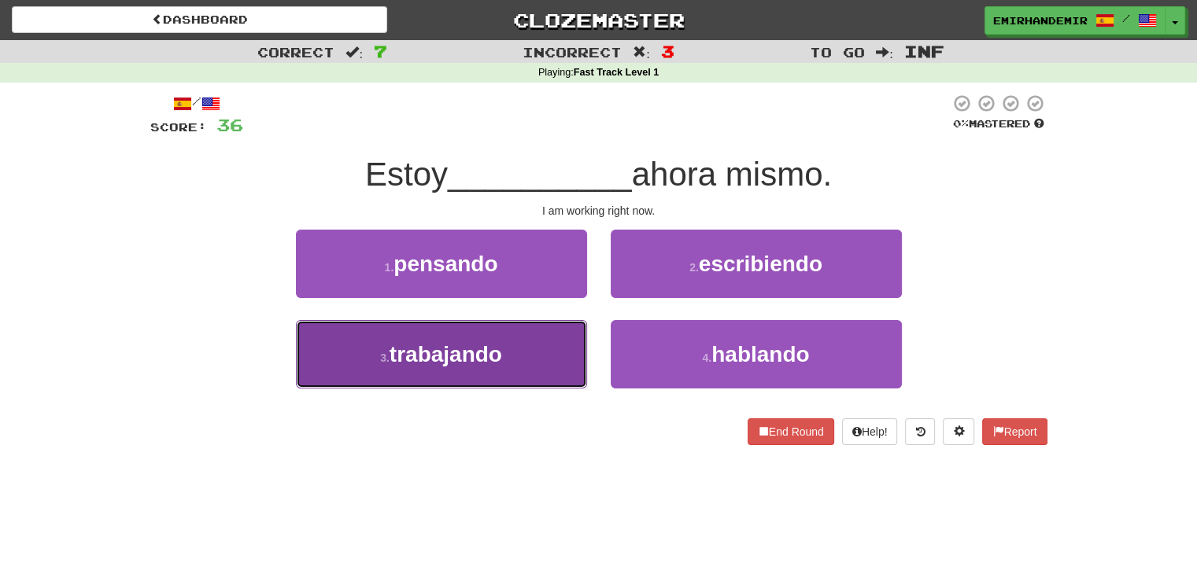
click at [554, 328] on button "3 . trabajando" at bounding box center [441, 354] width 291 height 68
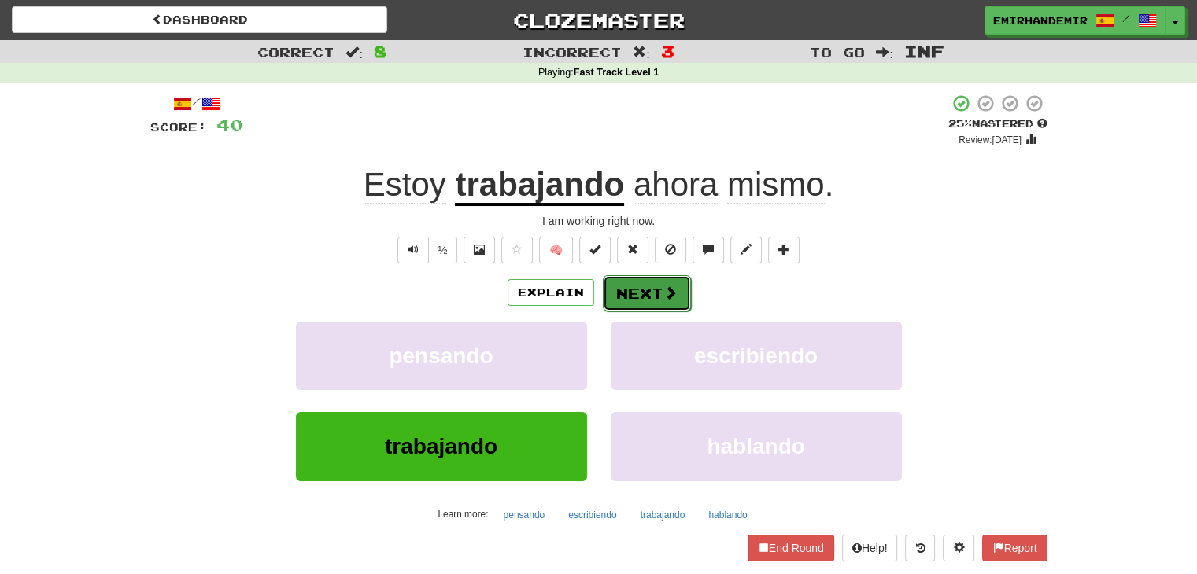
click at [617, 288] on button "Next" at bounding box center [647, 293] width 88 height 36
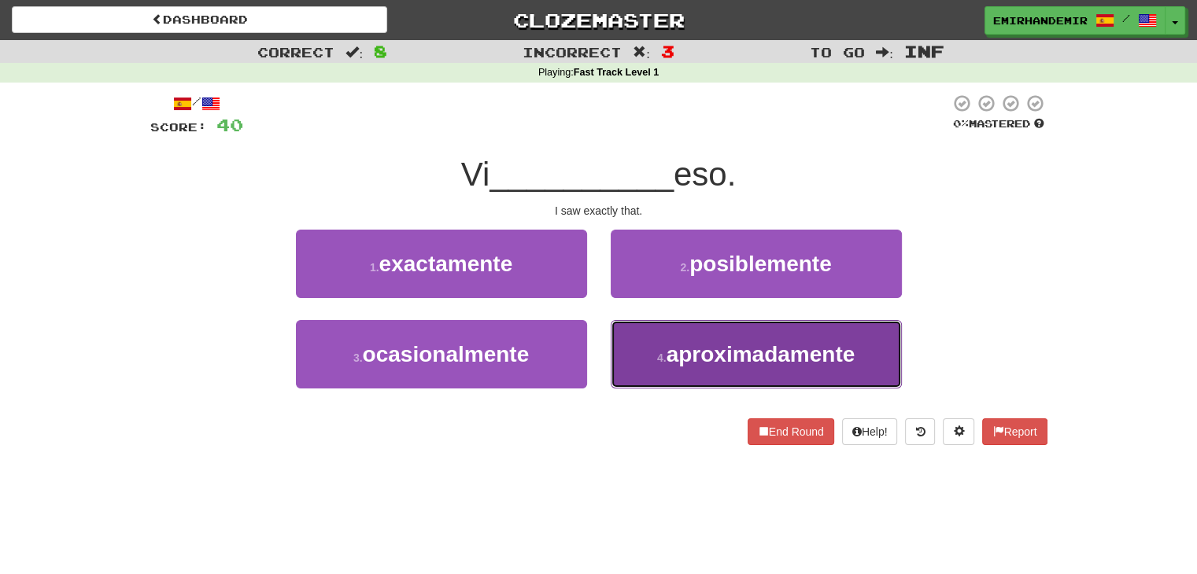
click at [622, 372] on button "4 . aproximadamente" at bounding box center [756, 354] width 291 height 68
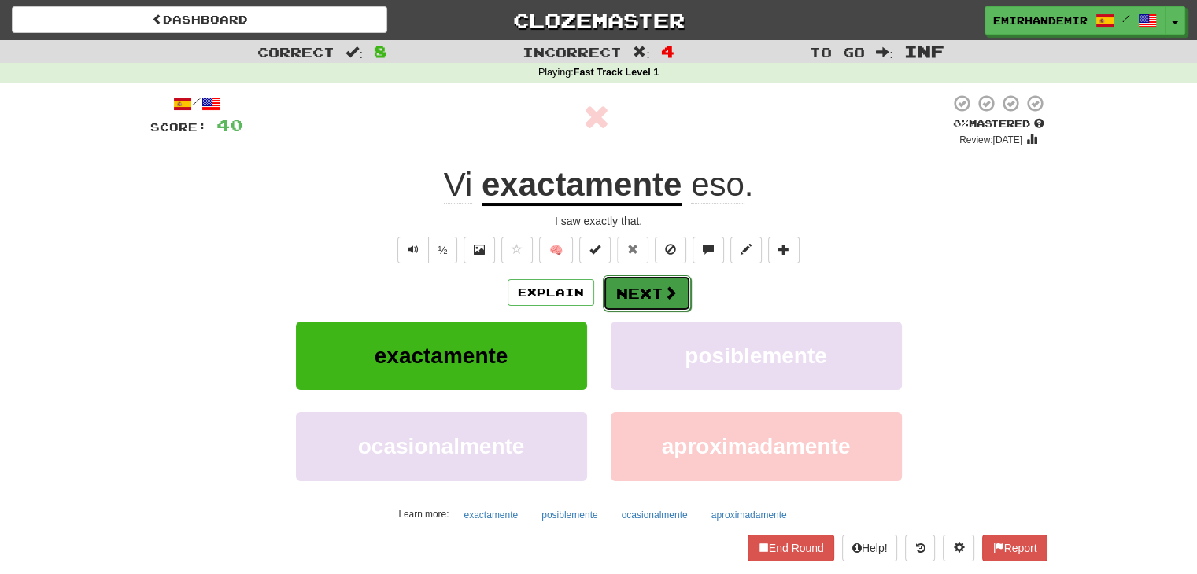
click at [612, 294] on button "Next" at bounding box center [647, 293] width 88 height 36
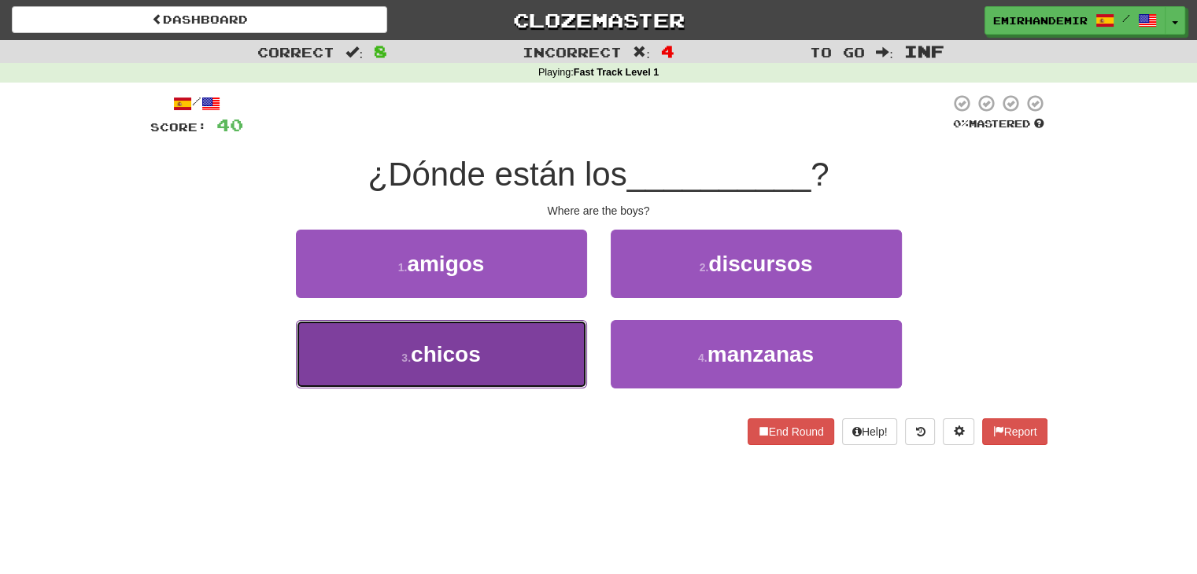
click at [563, 366] on button "3 . chicos" at bounding box center [441, 354] width 291 height 68
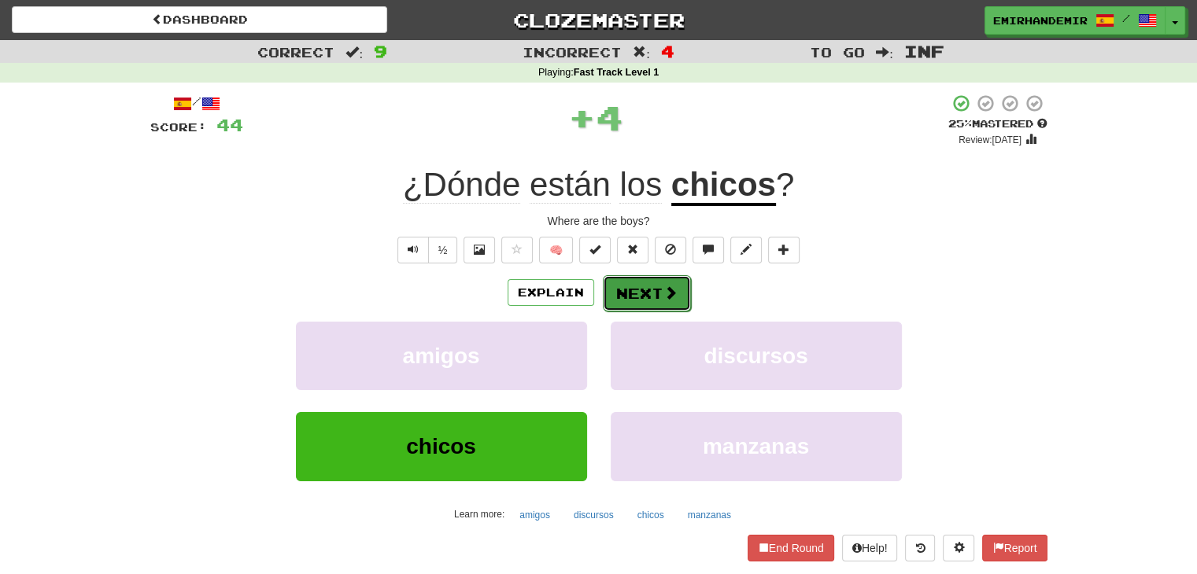
click at [632, 295] on button "Next" at bounding box center [647, 293] width 88 height 36
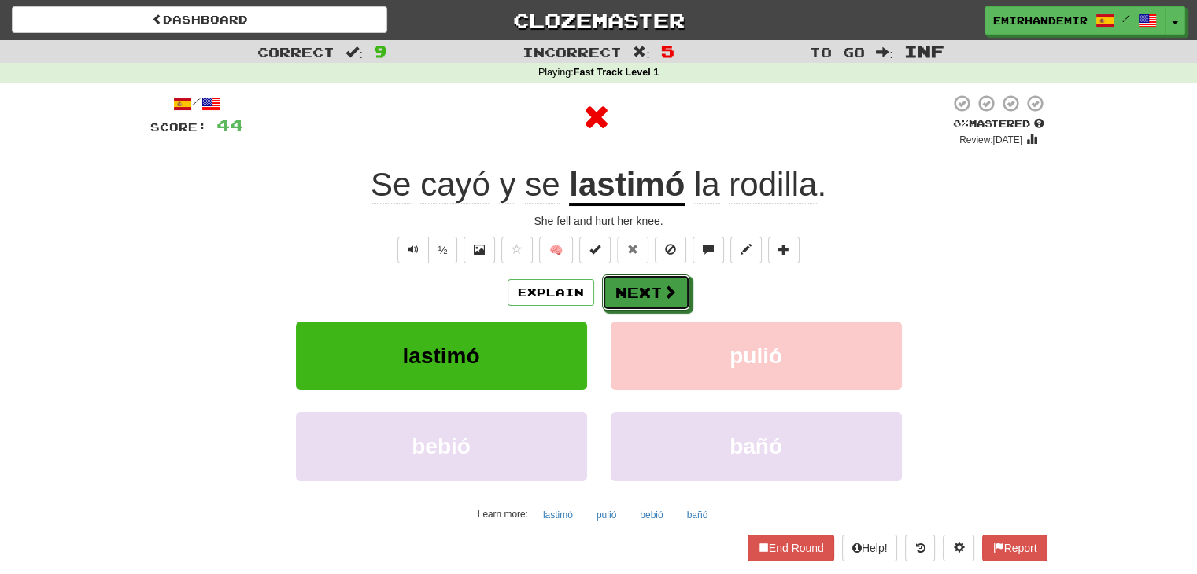
click at [632, 295] on button "Next" at bounding box center [646, 293] width 88 height 36
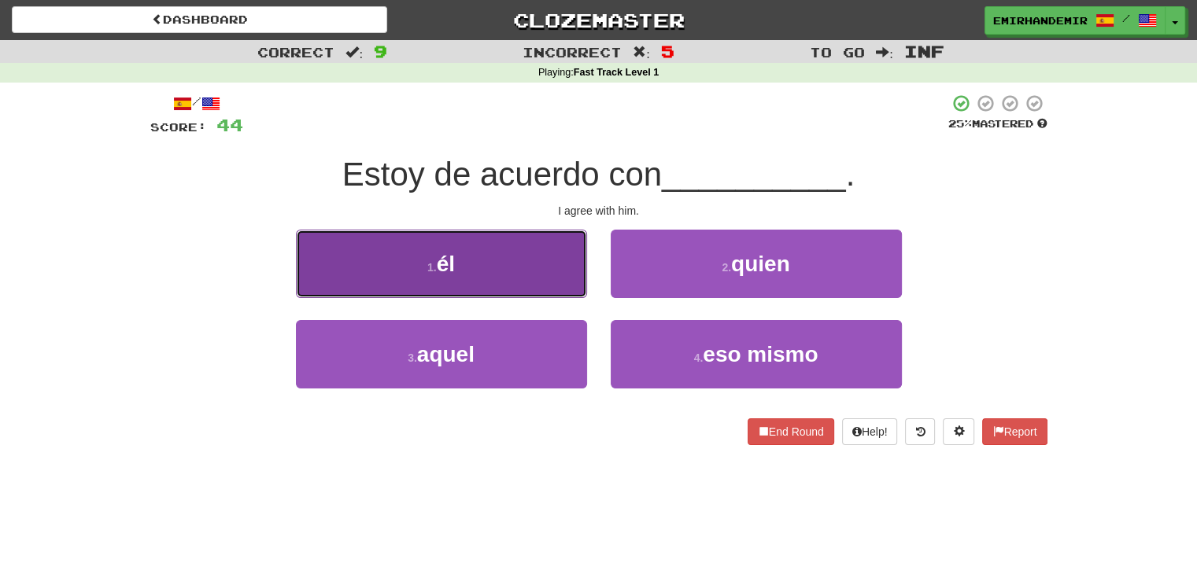
click at [488, 261] on button "1 . él" at bounding box center [441, 264] width 291 height 68
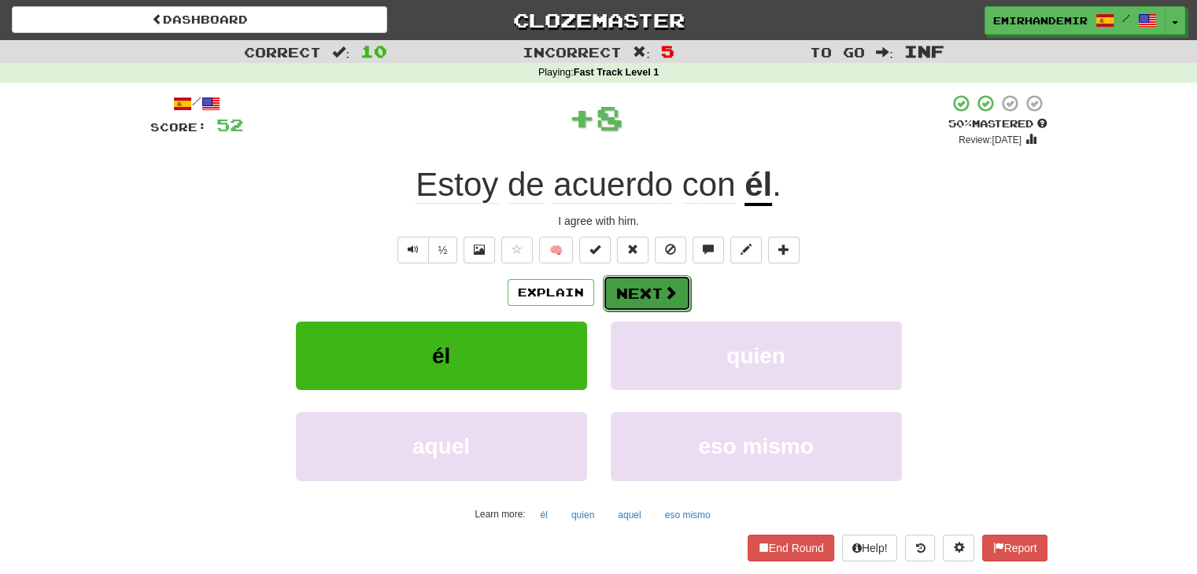
click at [621, 281] on button "Next" at bounding box center [647, 293] width 88 height 36
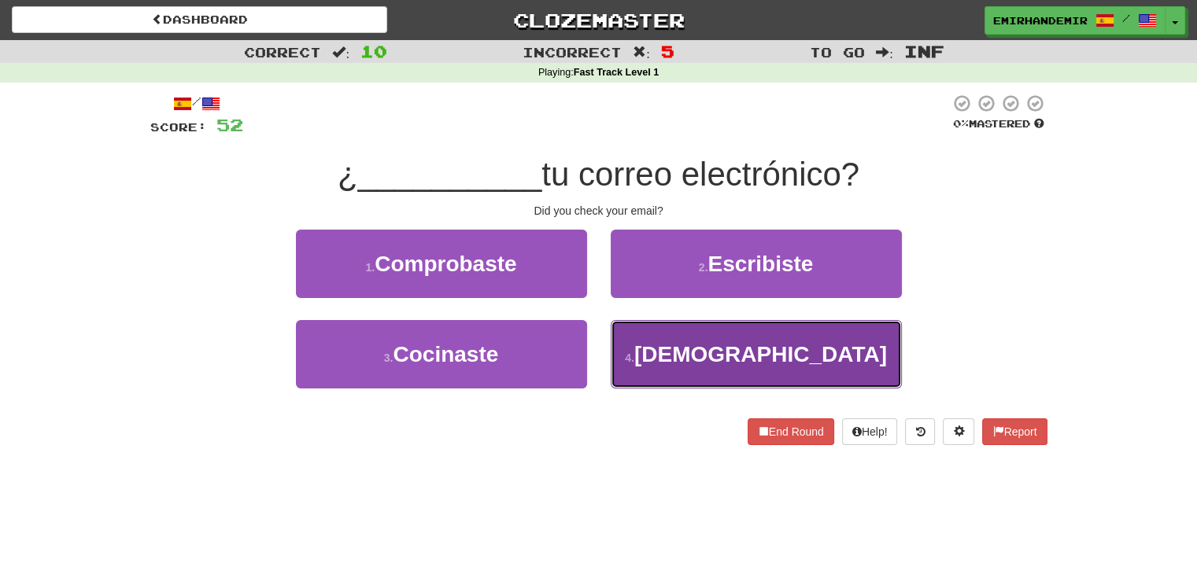
click at [653, 329] on button "4 . Corriste" at bounding box center [756, 354] width 291 height 68
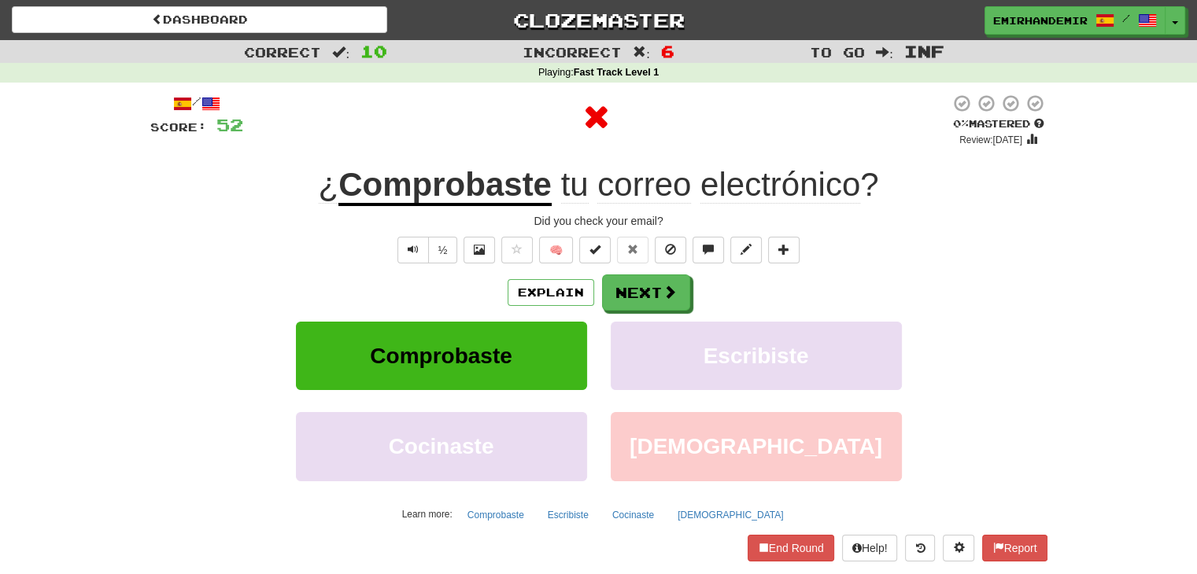
click at [445, 186] on u "Comprobaste" at bounding box center [444, 186] width 213 height 40
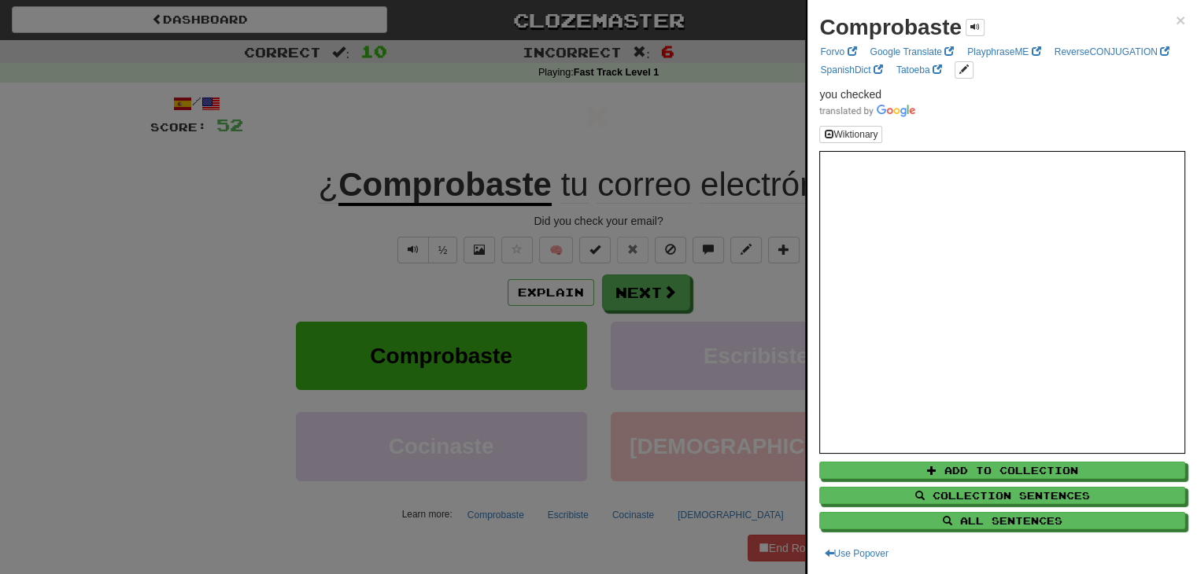
click at [666, 179] on div at bounding box center [598, 287] width 1197 height 574
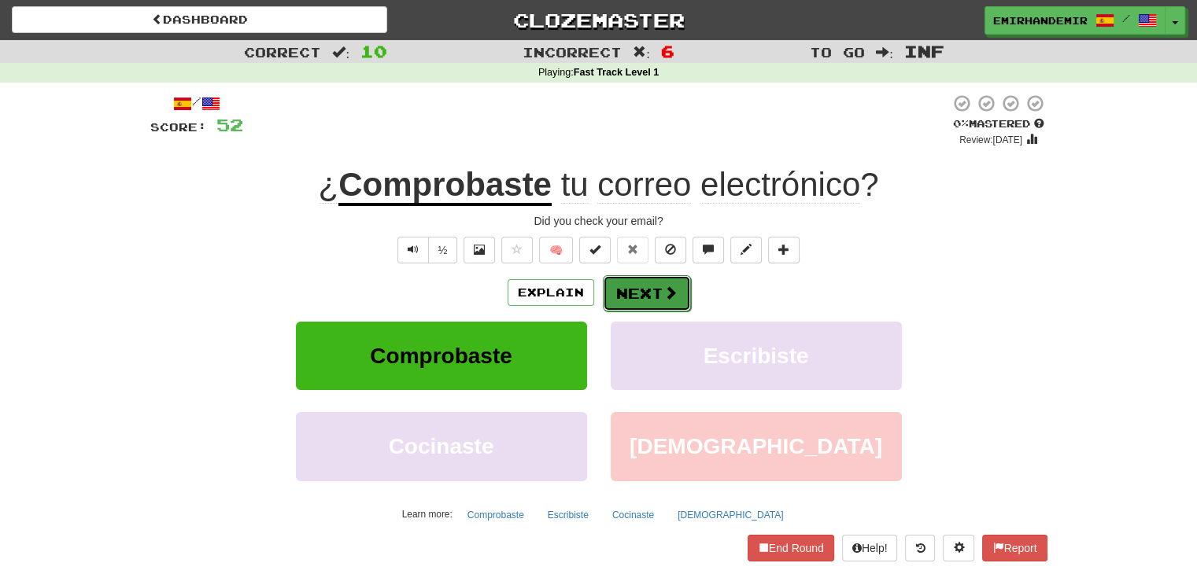
click at [670, 291] on span at bounding box center [670, 293] width 14 height 14
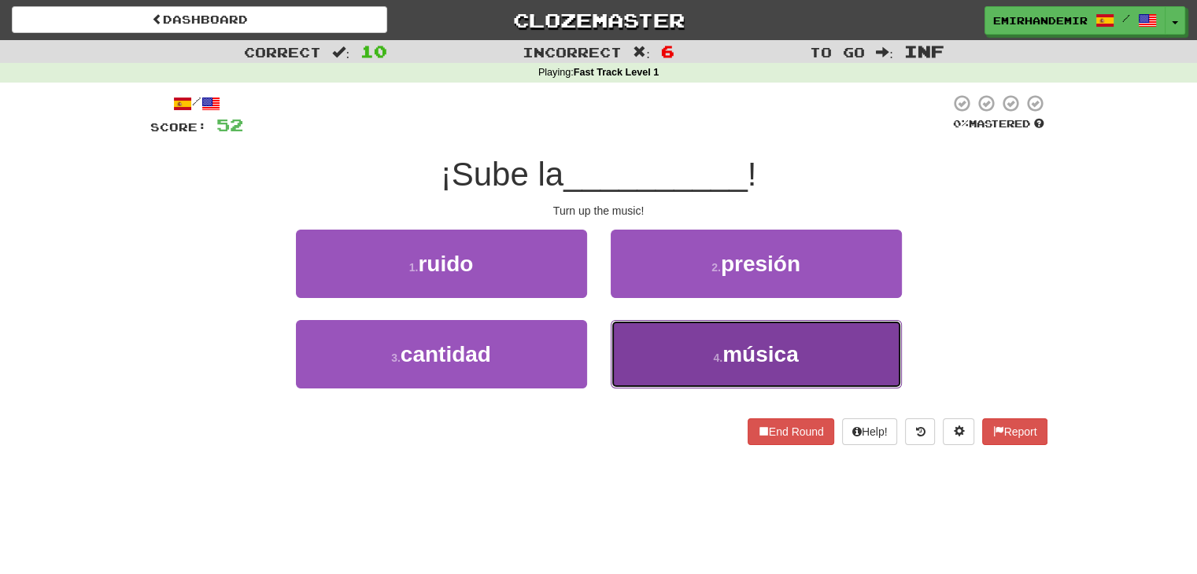
click at [684, 331] on button "4 . música" at bounding box center [756, 354] width 291 height 68
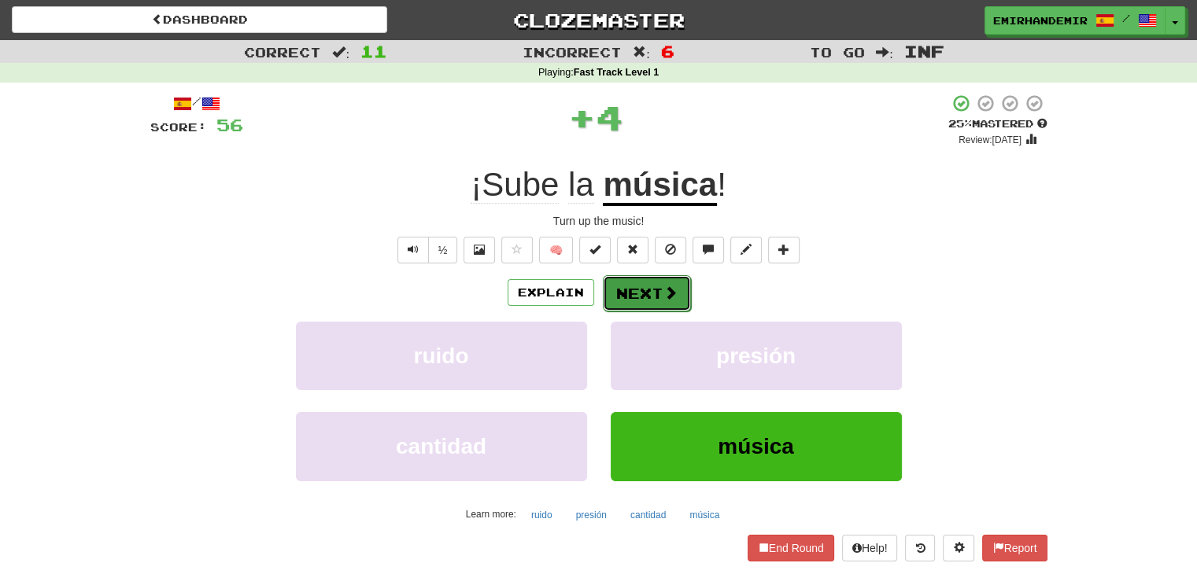
click at [666, 290] on span at bounding box center [670, 293] width 14 height 14
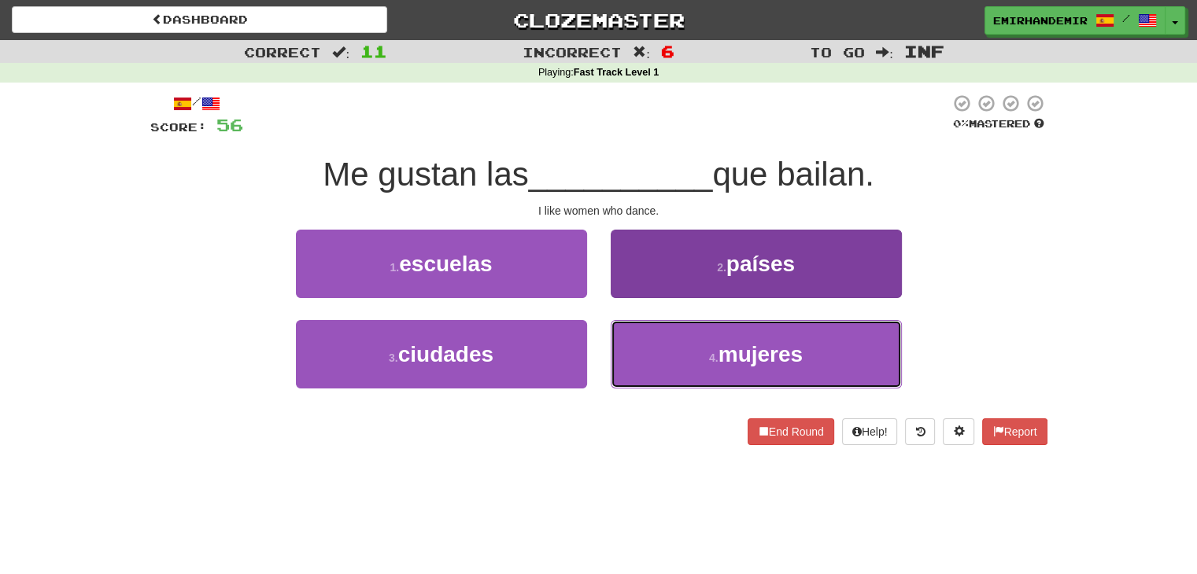
click at [744, 338] on button "4 . mujeres" at bounding box center [756, 354] width 291 height 68
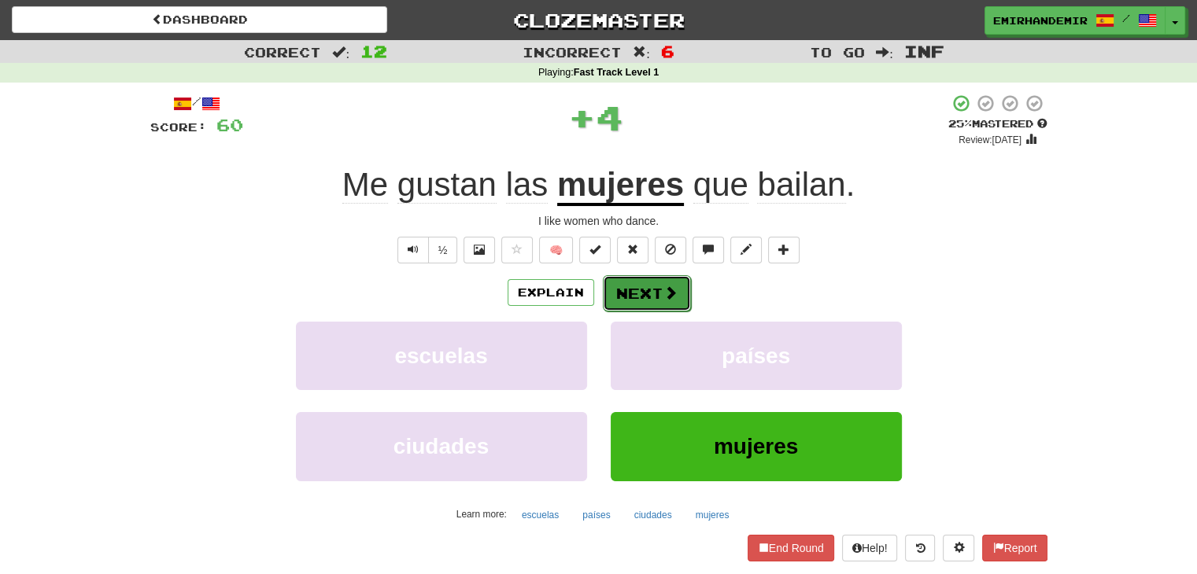
click at [637, 290] on button "Next" at bounding box center [647, 293] width 88 height 36
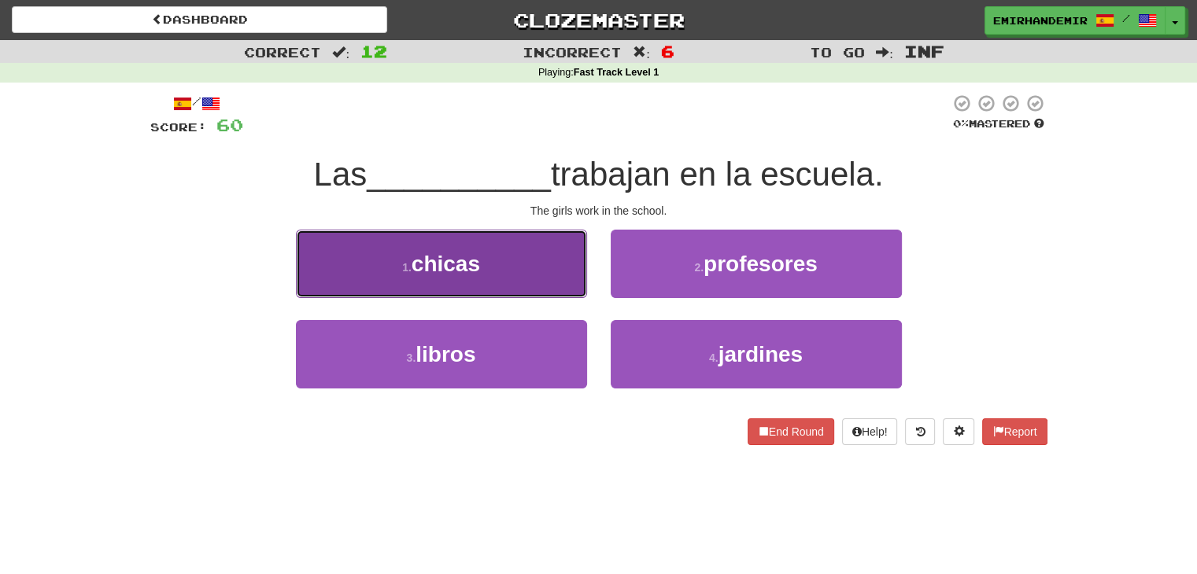
click at [551, 249] on button "1 . chicas" at bounding box center [441, 264] width 291 height 68
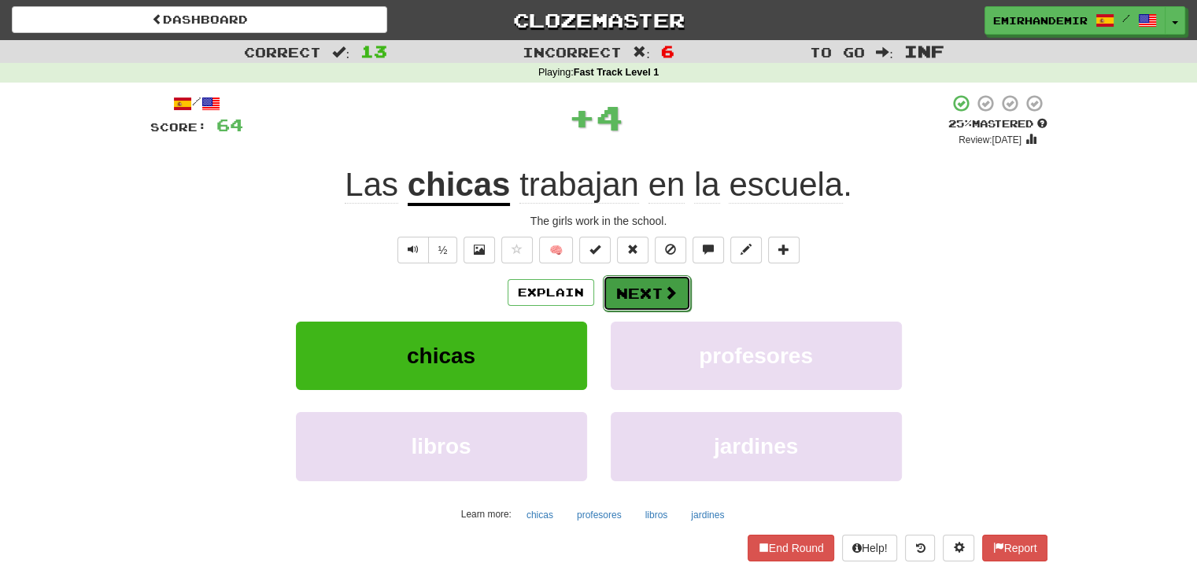
click at [648, 298] on button "Next" at bounding box center [647, 293] width 88 height 36
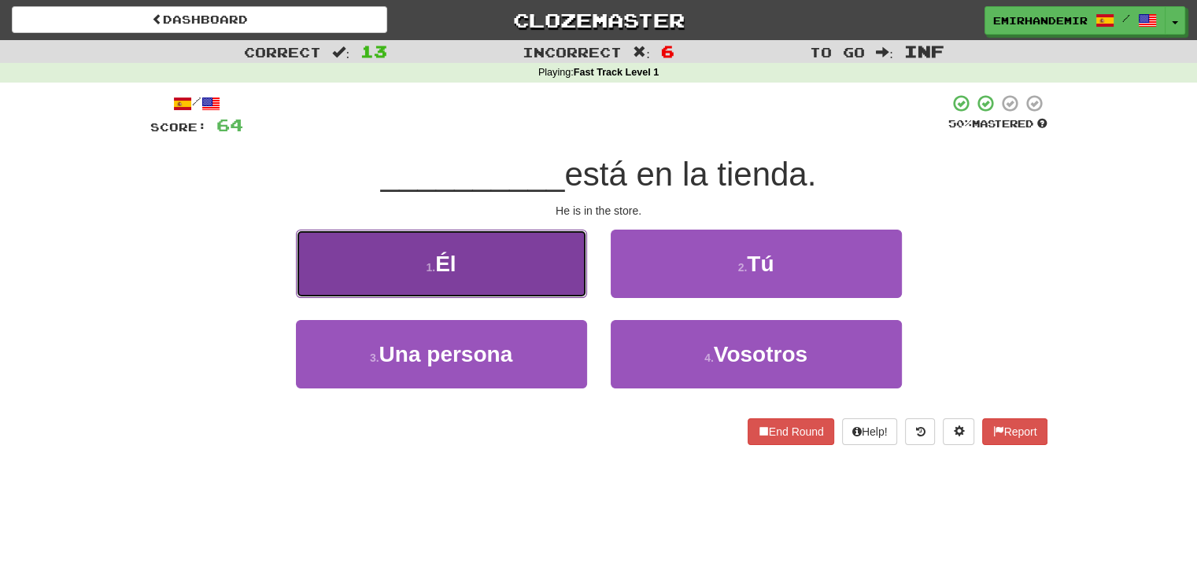
click at [538, 270] on button "1 . Él" at bounding box center [441, 264] width 291 height 68
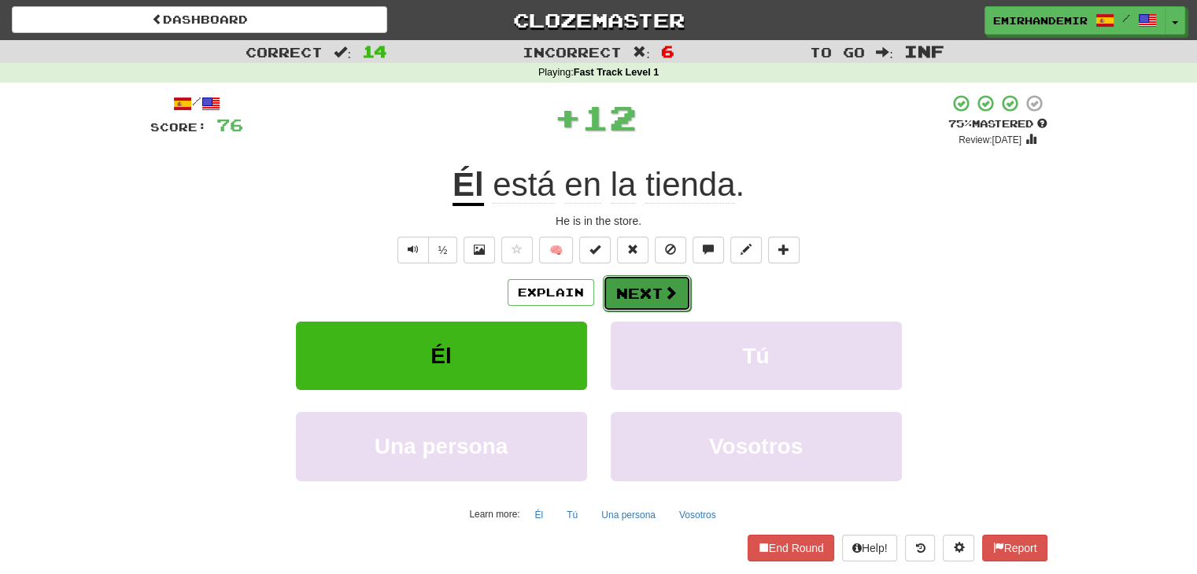
click at [614, 286] on button "Next" at bounding box center [647, 293] width 88 height 36
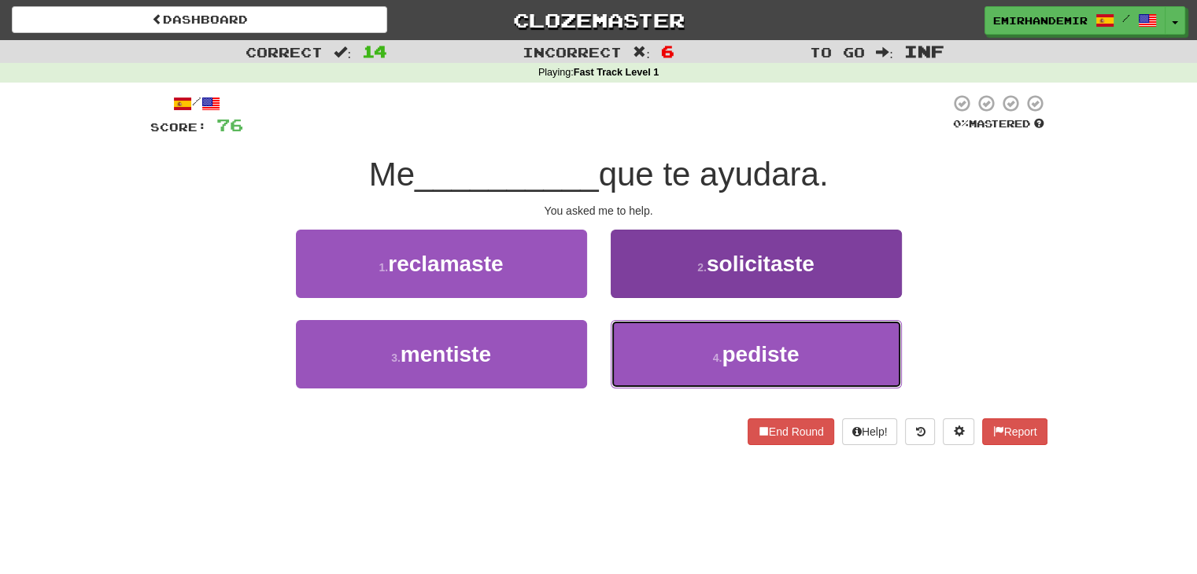
click at [659, 343] on button "4 . pediste" at bounding box center [756, 354] width 291 height 68
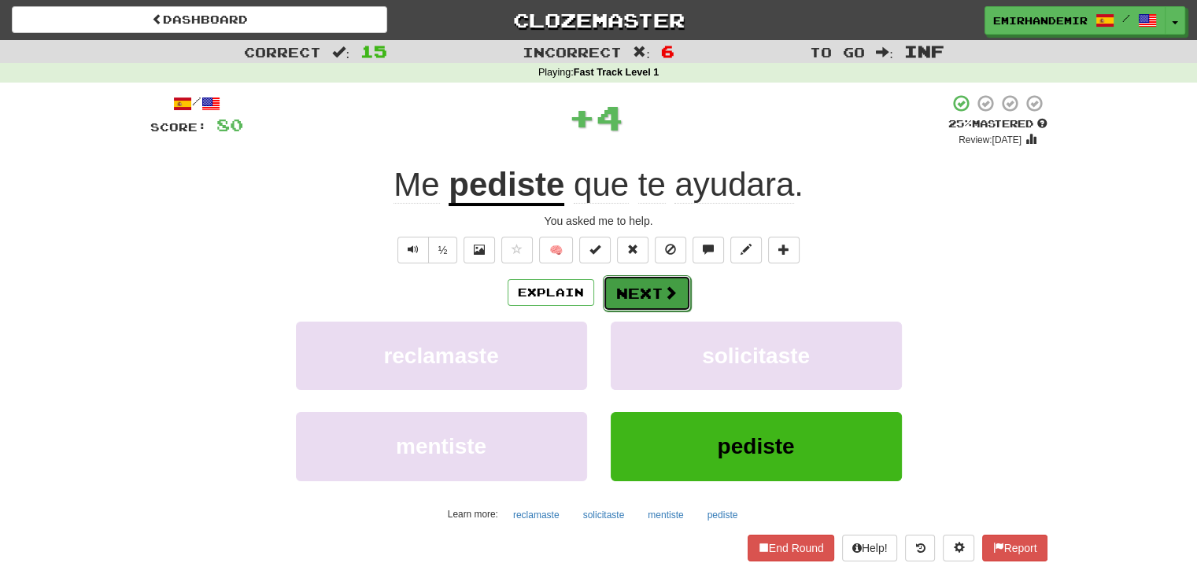
click at [646, 285] on button "Next" at bounding box center [647, 293] width 88 height 36
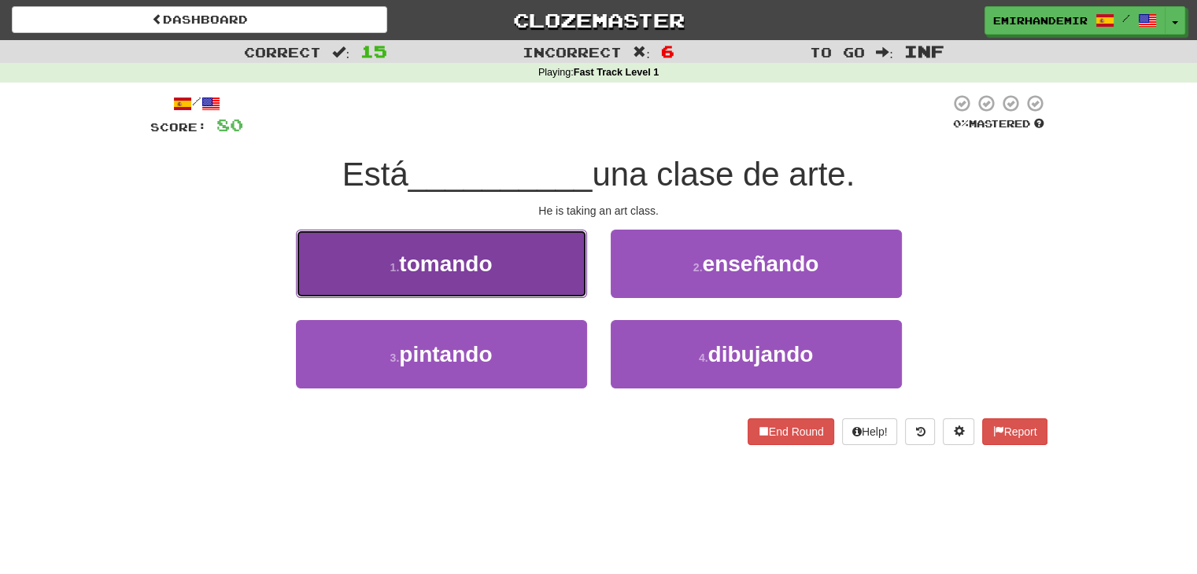
click at [522, 268] on button "1 . tomando" at bounding box center [441, 264] width 291 height 68
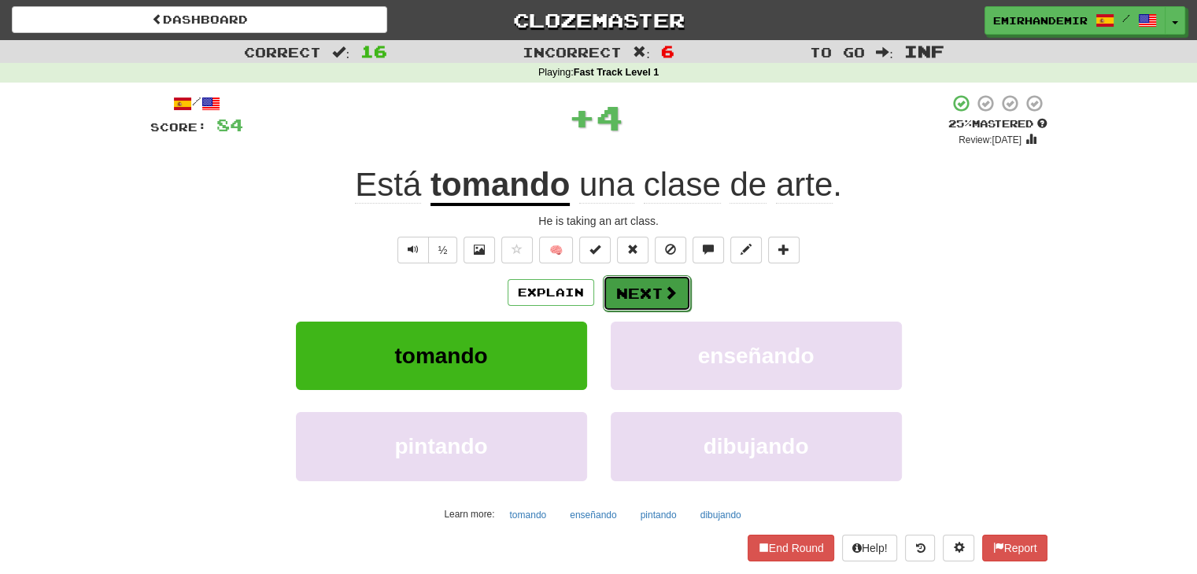
click at [622, 290] on button "Next" at bounding box center [647, 293] width 88 height 36
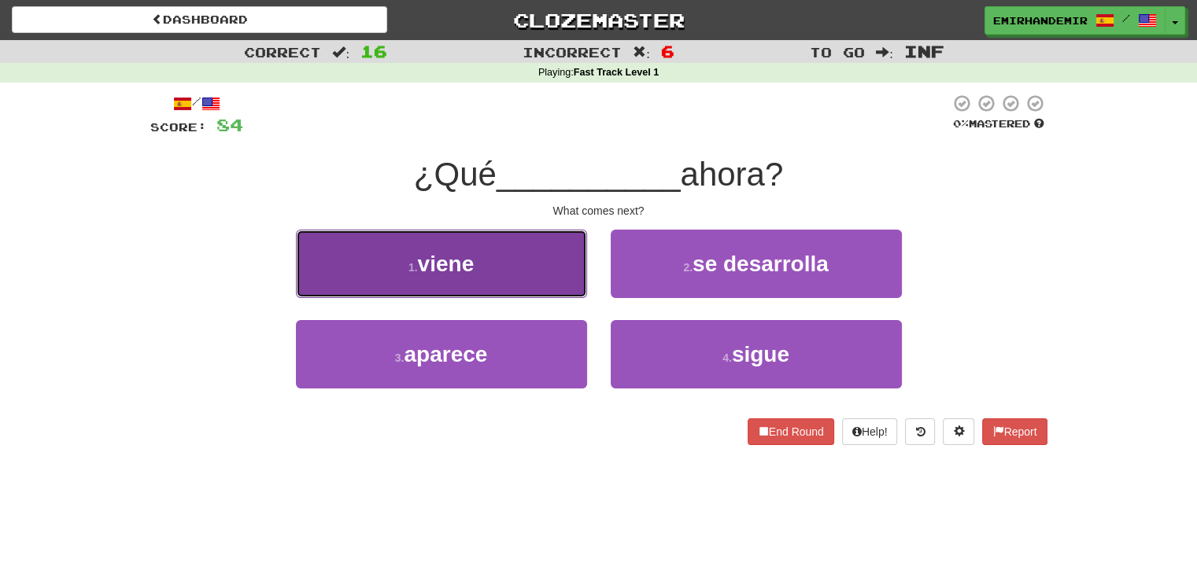
click at [529, 279] on button "1 . viene" at bounding box center [441, 264] width 291 height 68
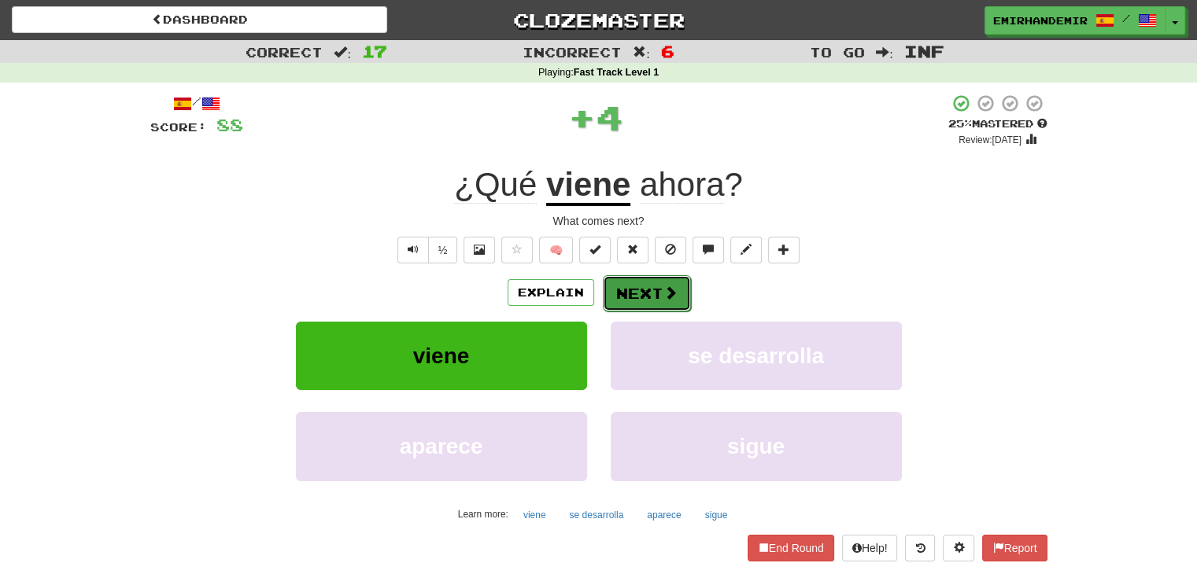
click at [640, 290] on button "Next" at bounding box center [647, 293] width 88 height 36
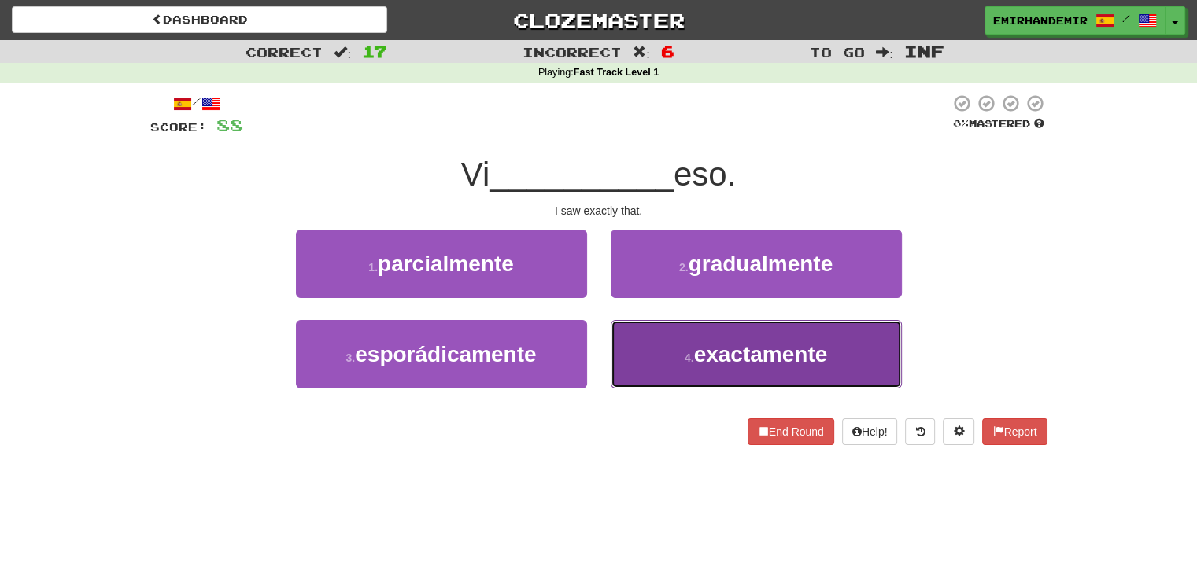
click at [664, 321] on button "4 . exactamente" at bounding box center [756, 354] width 291 height 68
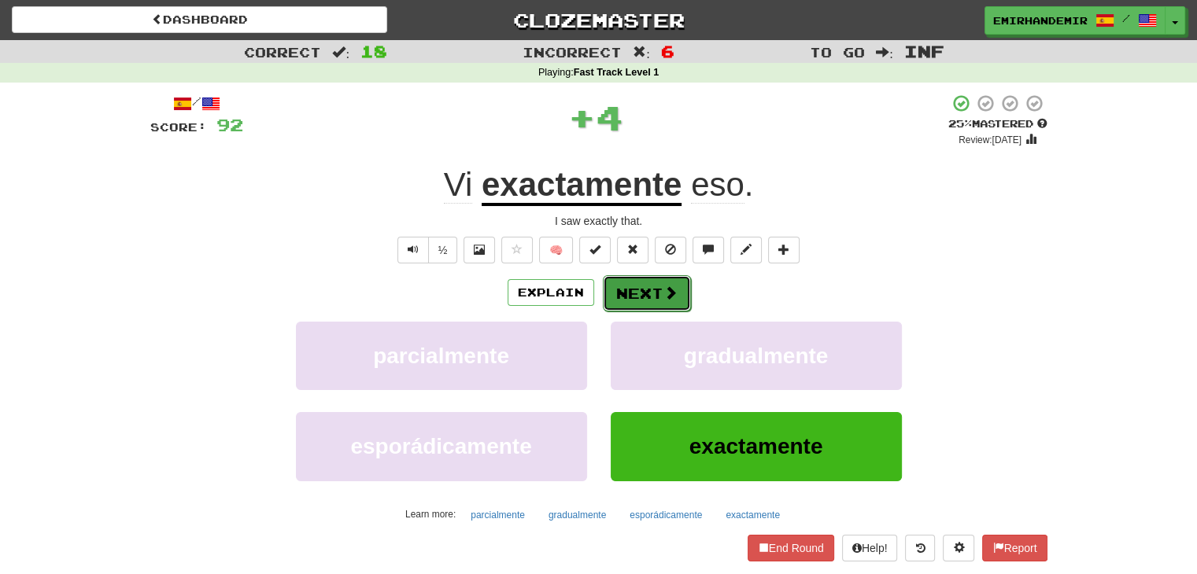
click at [651, 293] on button "Next" at bounding box center [647, 293] width 88 height 36
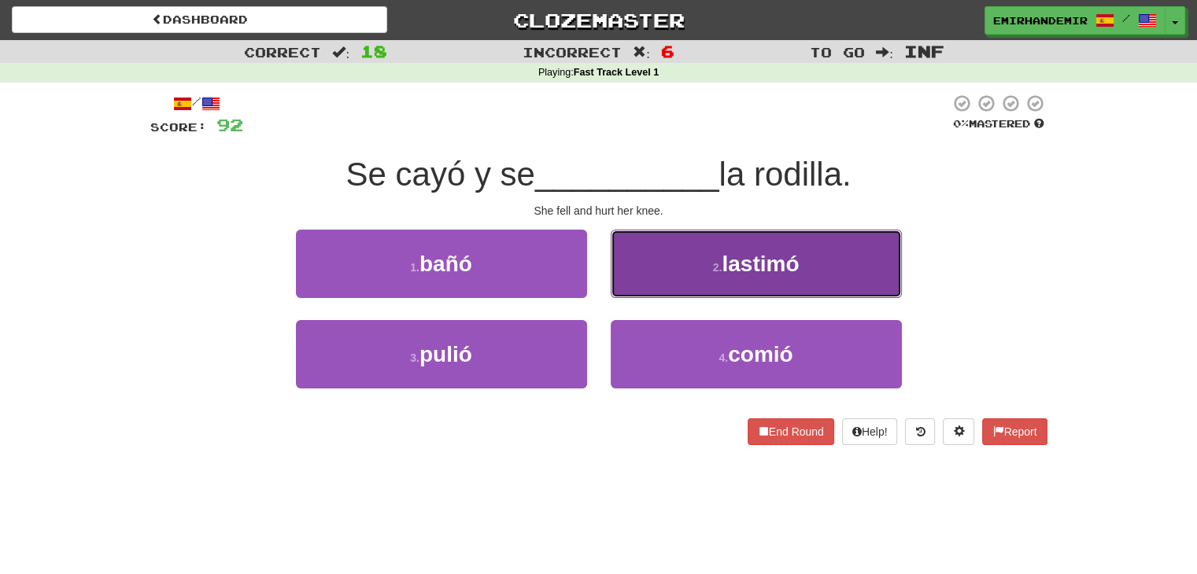
click at [687, 293] on button "2 . lastimó" at bounding box center [756, 264] width 291 height 68
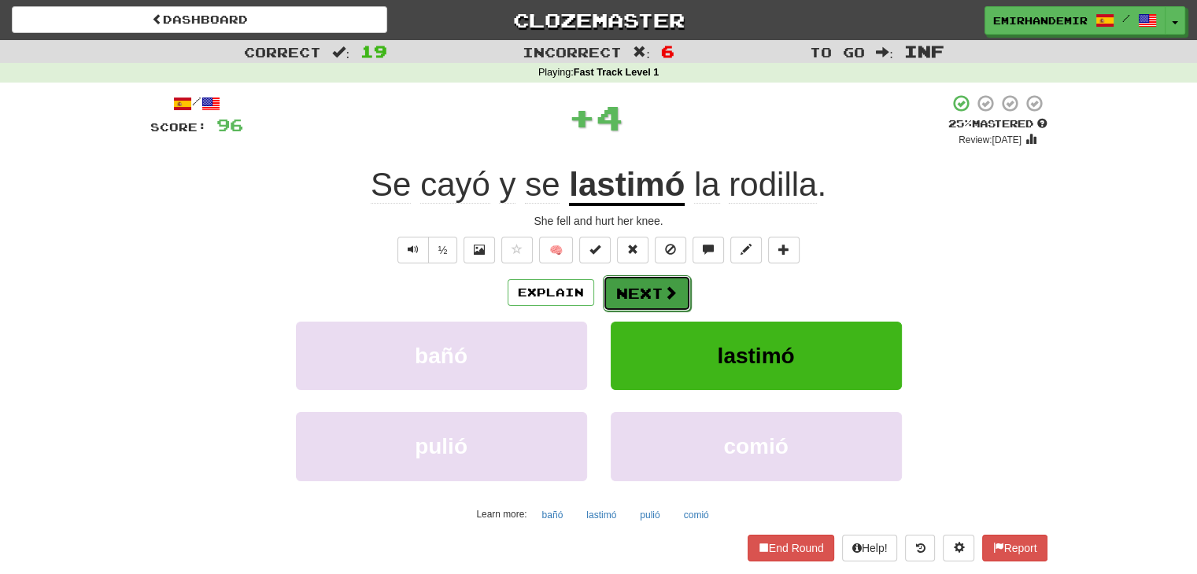
click at [681, 299] on button "Next" at bounding box center [647, 293] width 88 height 36
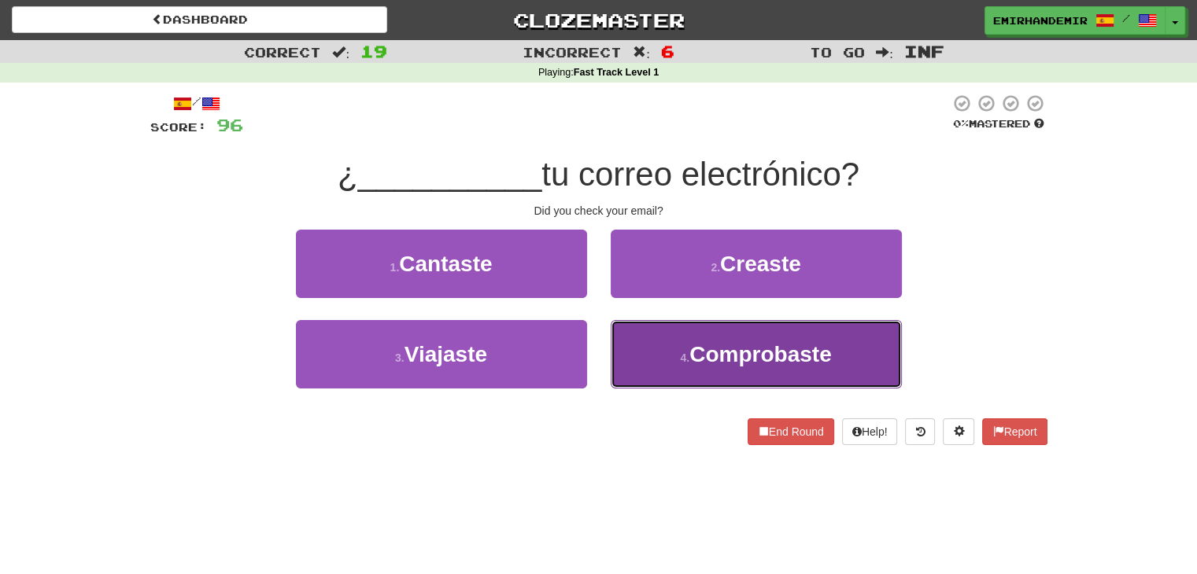
click at [667, 366] on button "4 . Comprobaste" at bounding box center [756, 354] width 291 height 68
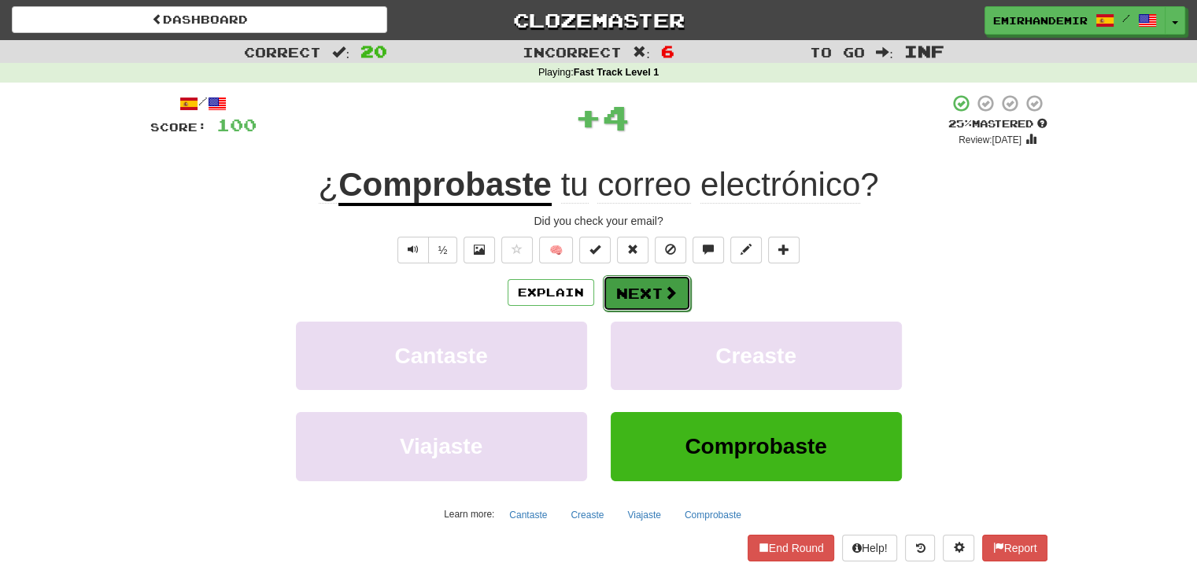
click at [663, 286] on span at bounding box center [670, 293] width 14 height 14
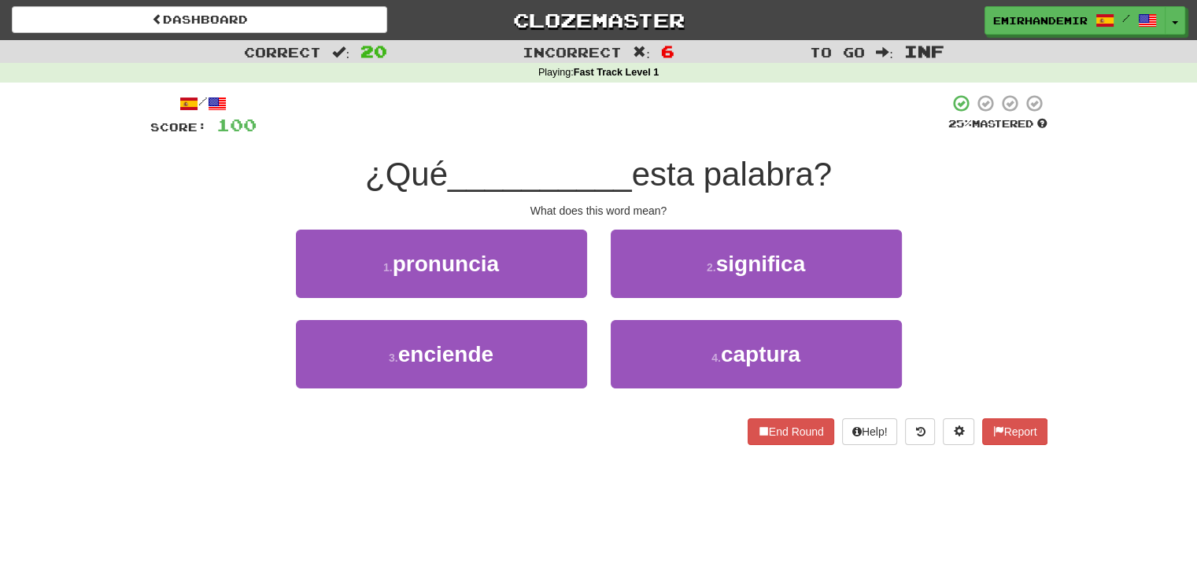
click at [603, 212] on div "What does this word mean?" at bounding box center [598, 211] width 897 height 16
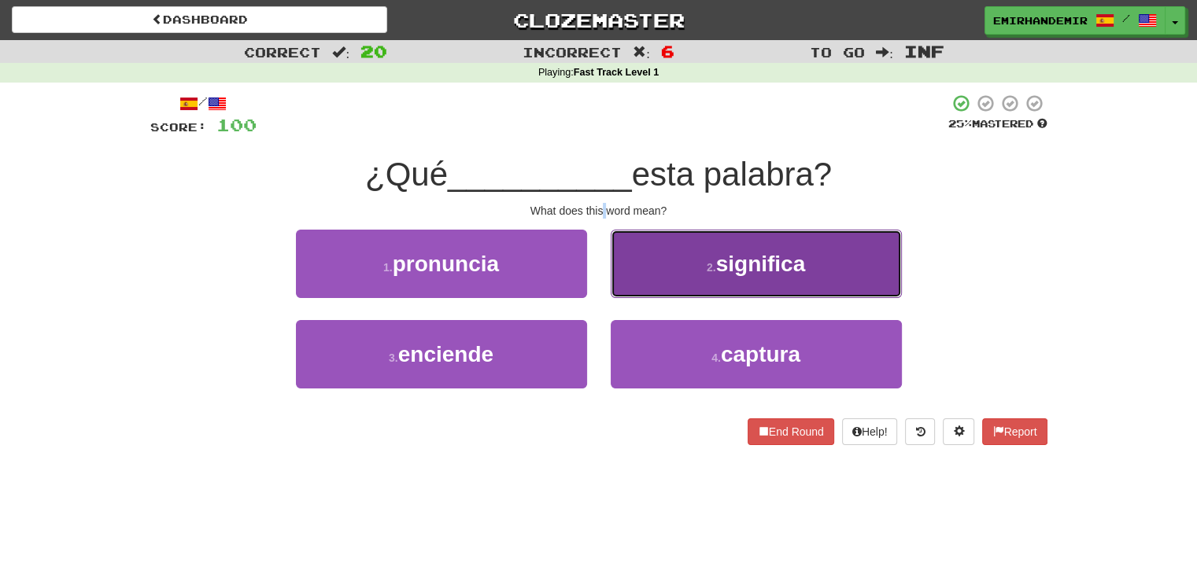
click at [655, 258] on button "2 . significa" at bounding box center [756, 264] width 291 height 68
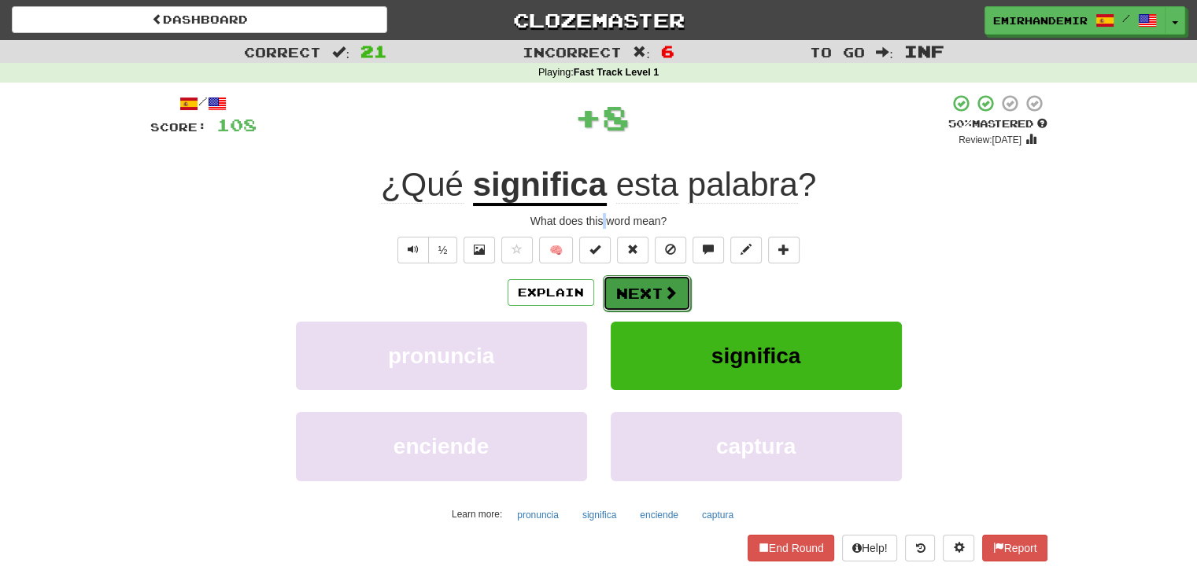
click at [643, 280] on button "Next" at bounding box center [647, 293] width 88 height 36
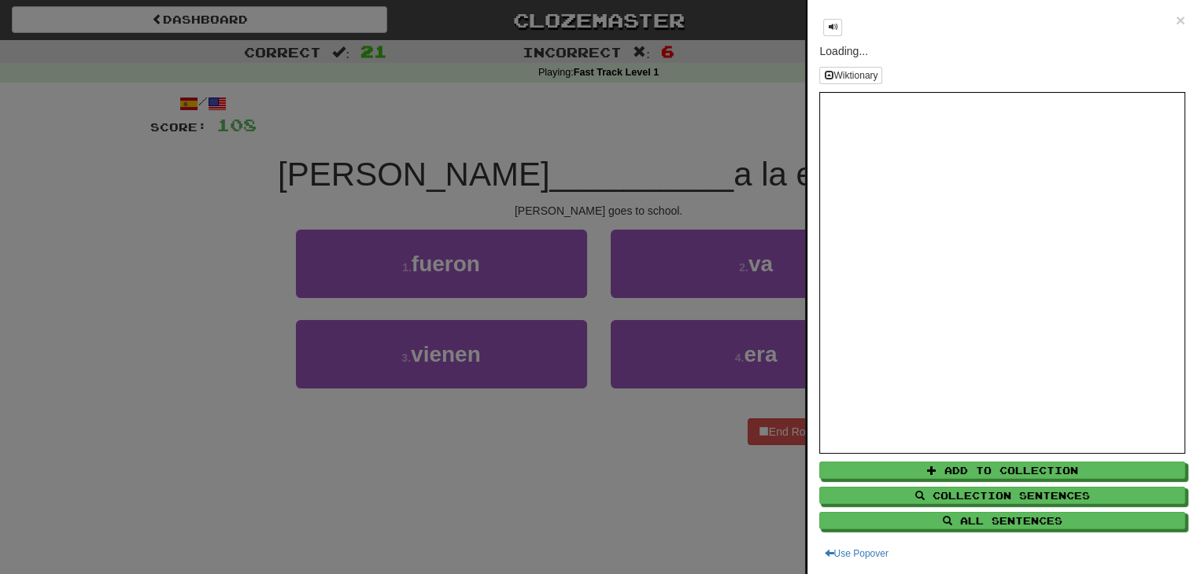
click at [1174, 20] on div "× Loading... Wiktionary Add to Collection Collection Sentences All Sentences Us…" at bounding box center [1001, 287] width 389 height 574
click at [1175, 18] on span "×" at bounding box center [1179, 20] width 9 height 18
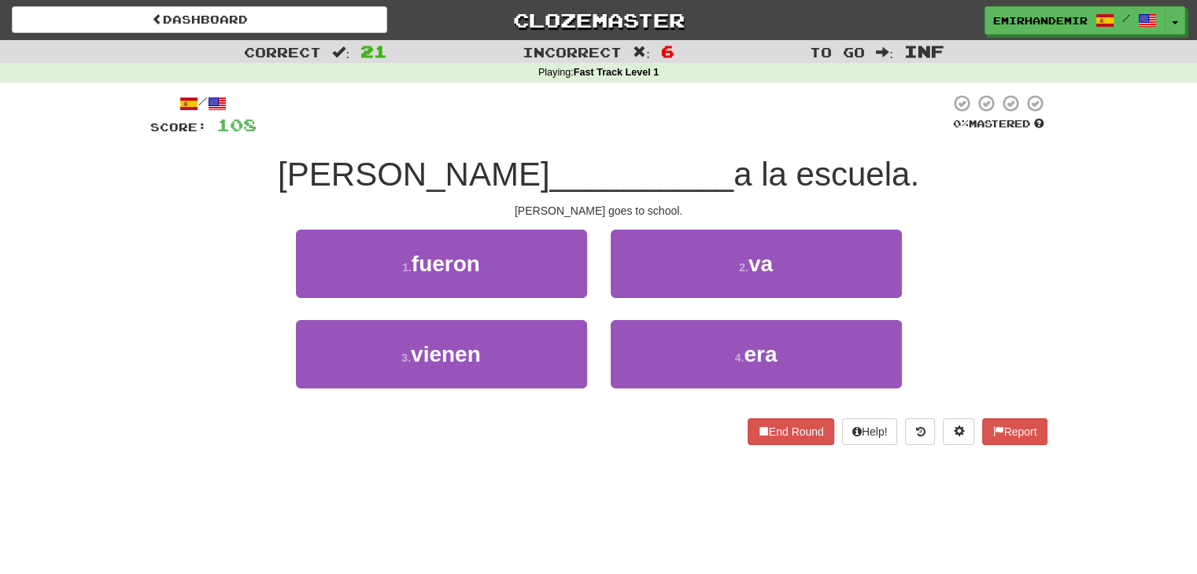
click at [978, 101] on span at bounding box center [986, 103] width 17 height 17
click at [806, 430] on button "End Round" at bounding box center [790, 432] width 87 height 27
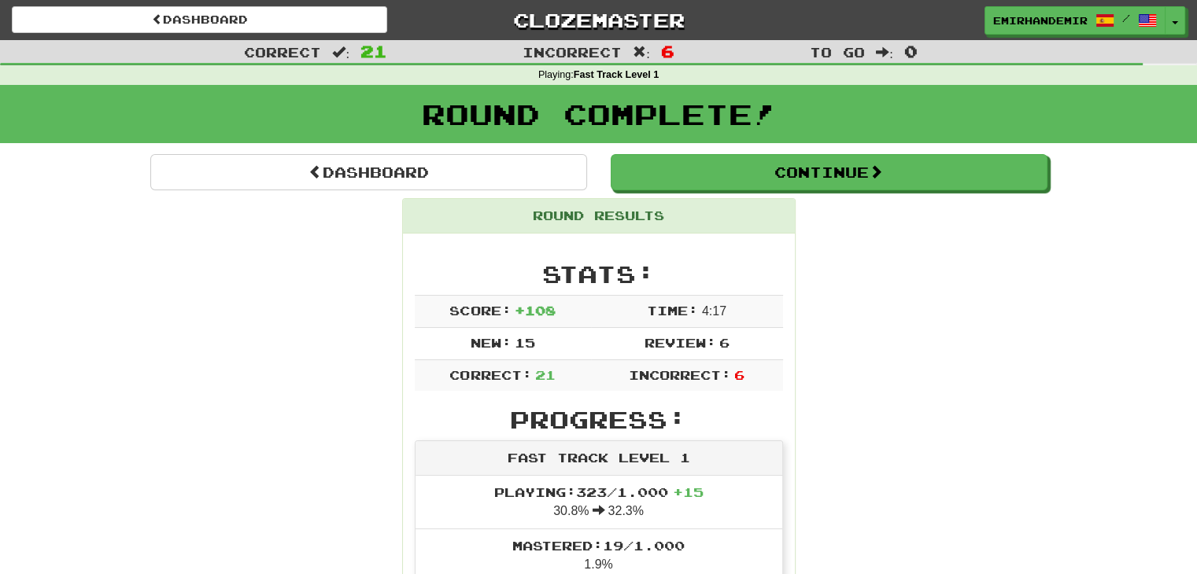
click at [792, 153] on div "Round Complete!" at bounding box center [598, 119] width 1197 height 69
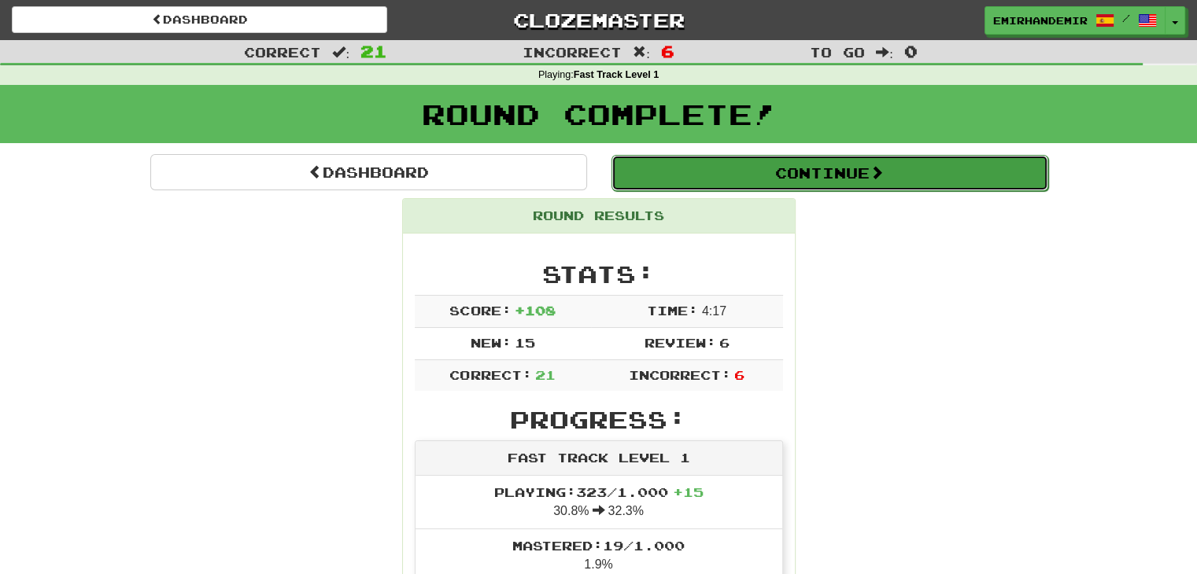
click at [796, 158] on button "Continue" at bounding box center [829, 173] width 437 height 36
